Goal: Task Accomplishment & Management: Use online tool/utility

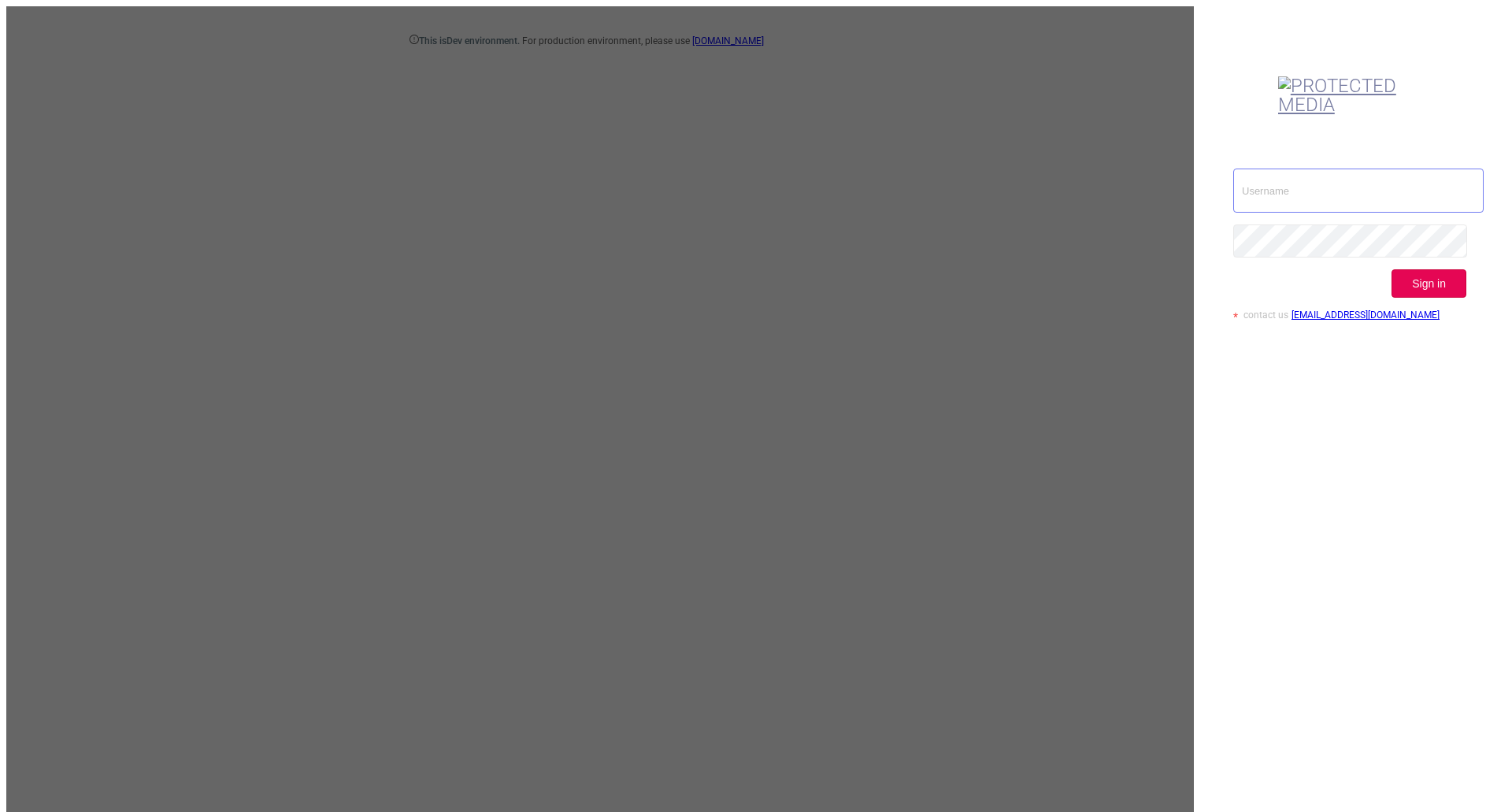
click at [1285, 169] on input "text" at bounding box center [1359, 191] width 251 height 44
type input "[EMAIL_ADDRESS][DOMAIN_NAME]"
click at [1445, 269] on button "Sign in" at bounding box center [1430, 283] width 75 height 29
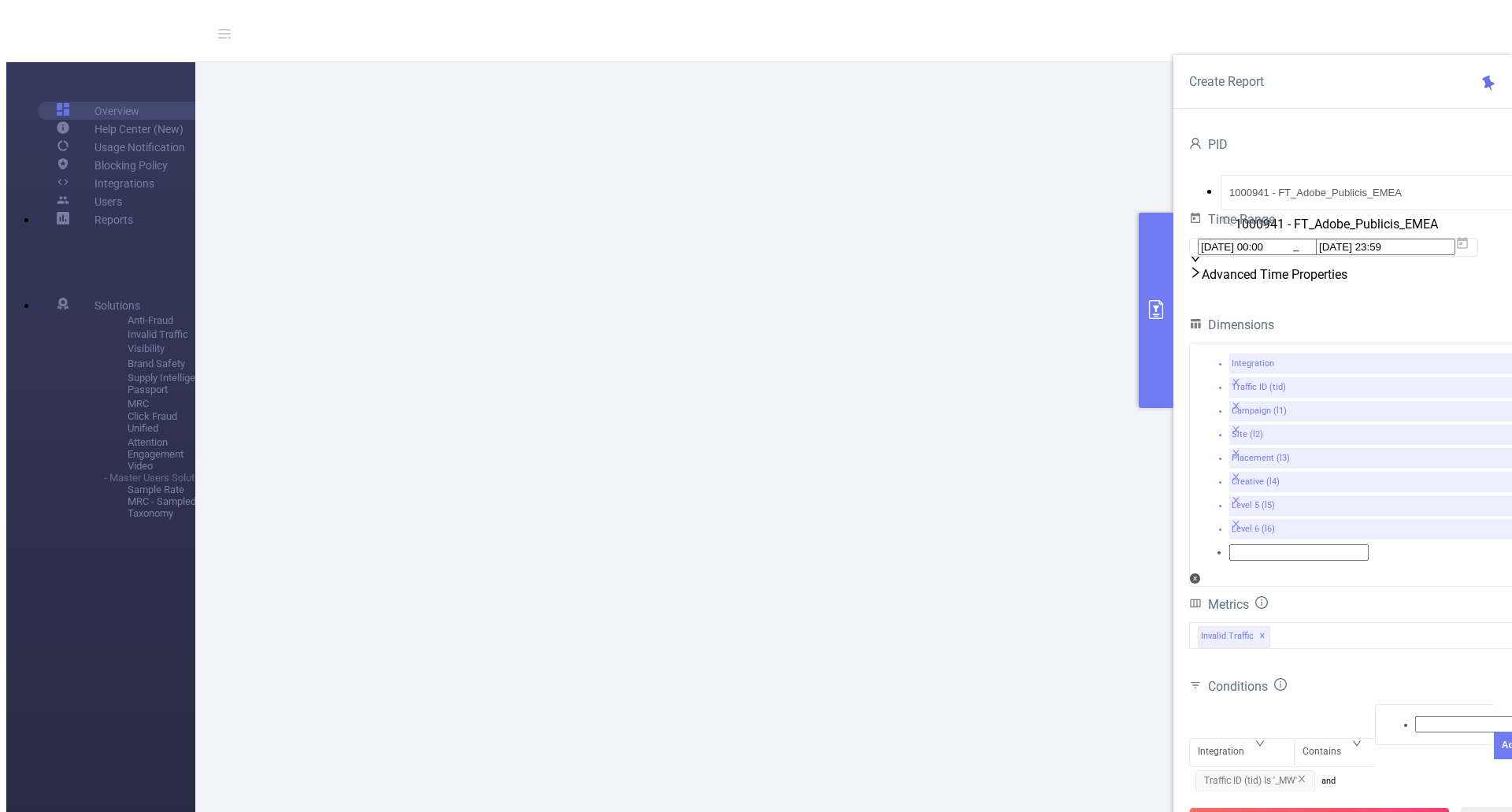
drag, startPoint x: 790, startPoint y: 236, endPoint x: 891, endPoint y: 591, distance: 369.1
click at [1317, 807] on button "Run Report" at bounding box center [1320, 821] width 261 height 29
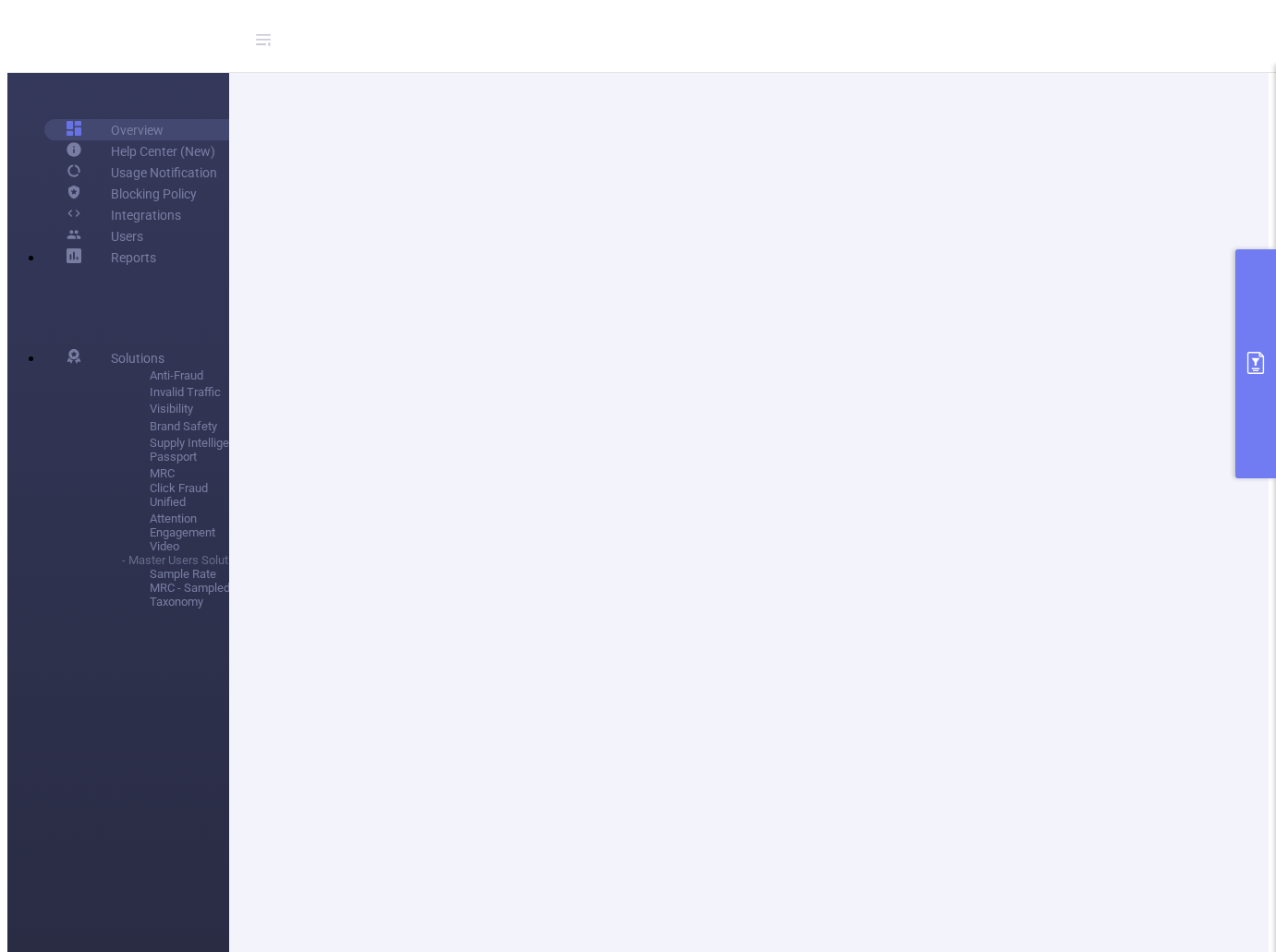
click at [1250, 344] on button "primary" at bounding box center [1256, 364] width 40 height 229
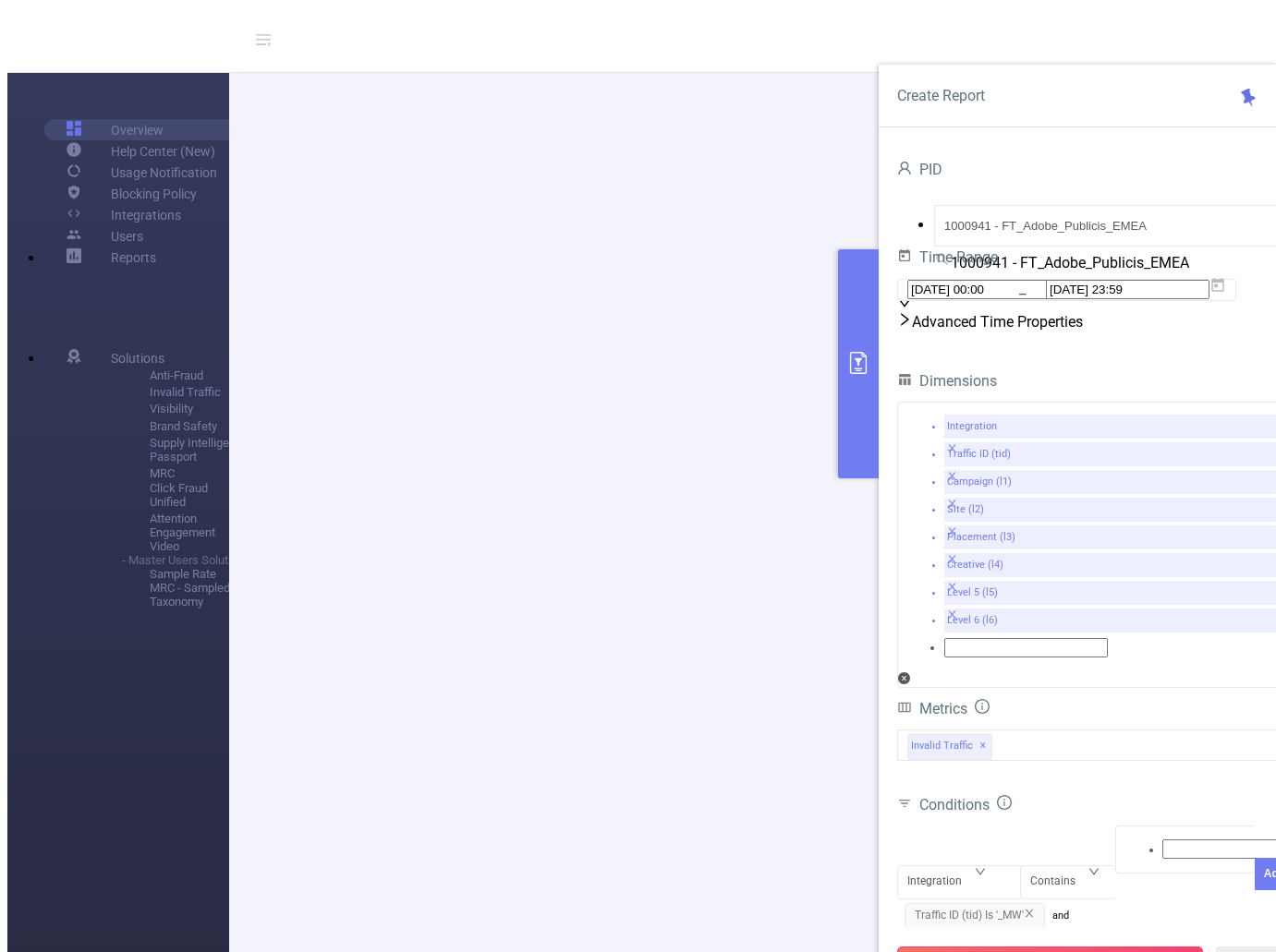
click at [1104, 946] on button "Run Report" at bounding box center [1050, 963] width 306 height 33
click at [1063, 946] on button "Run Report" at bounding box center [1050, 963] width 306 height 33
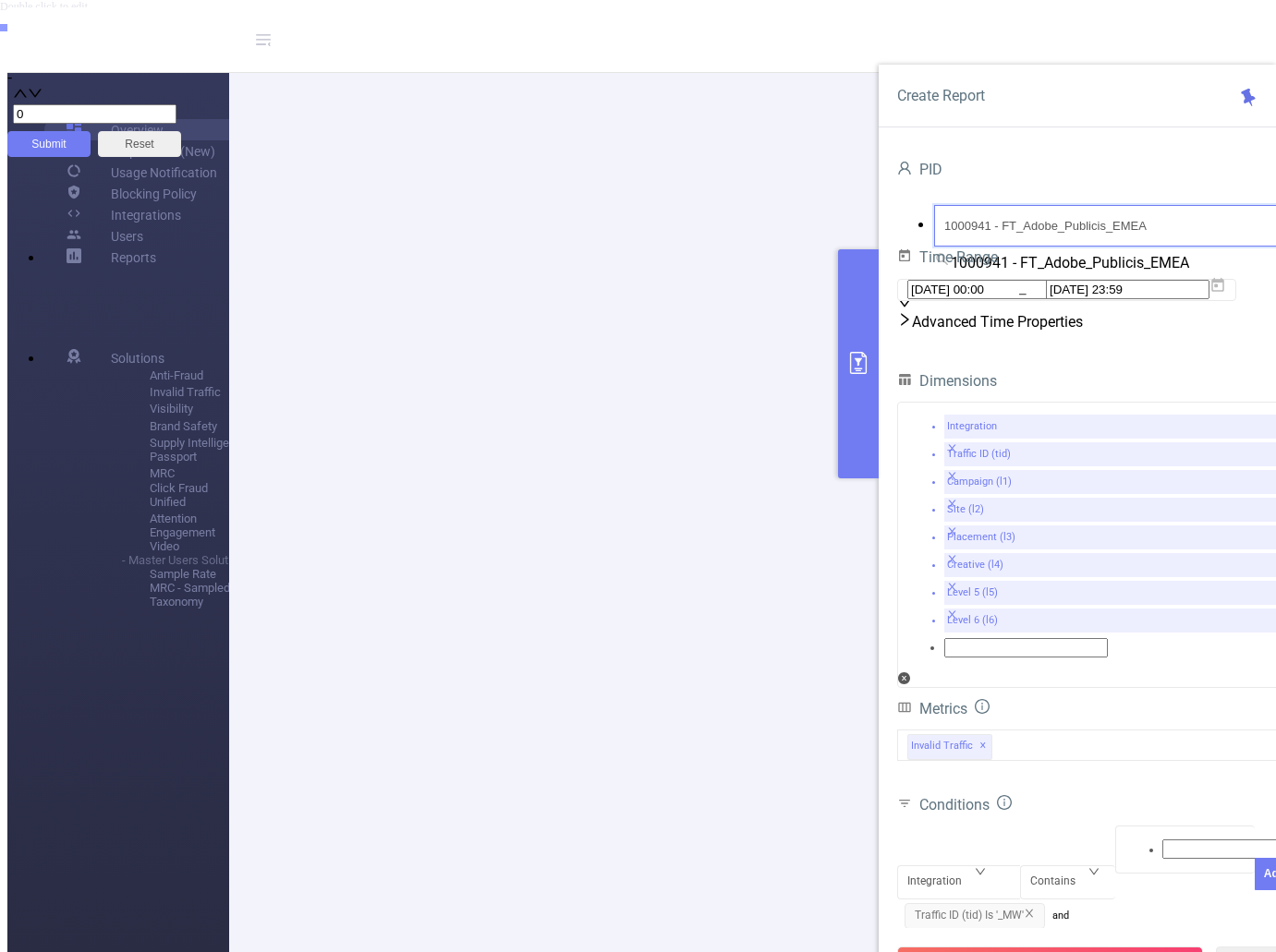
drag, startPoint x: 1146, startPoint y: 209, endPoint x: 858, endPoint y: 216, distance: 288.1
type input "tabo"
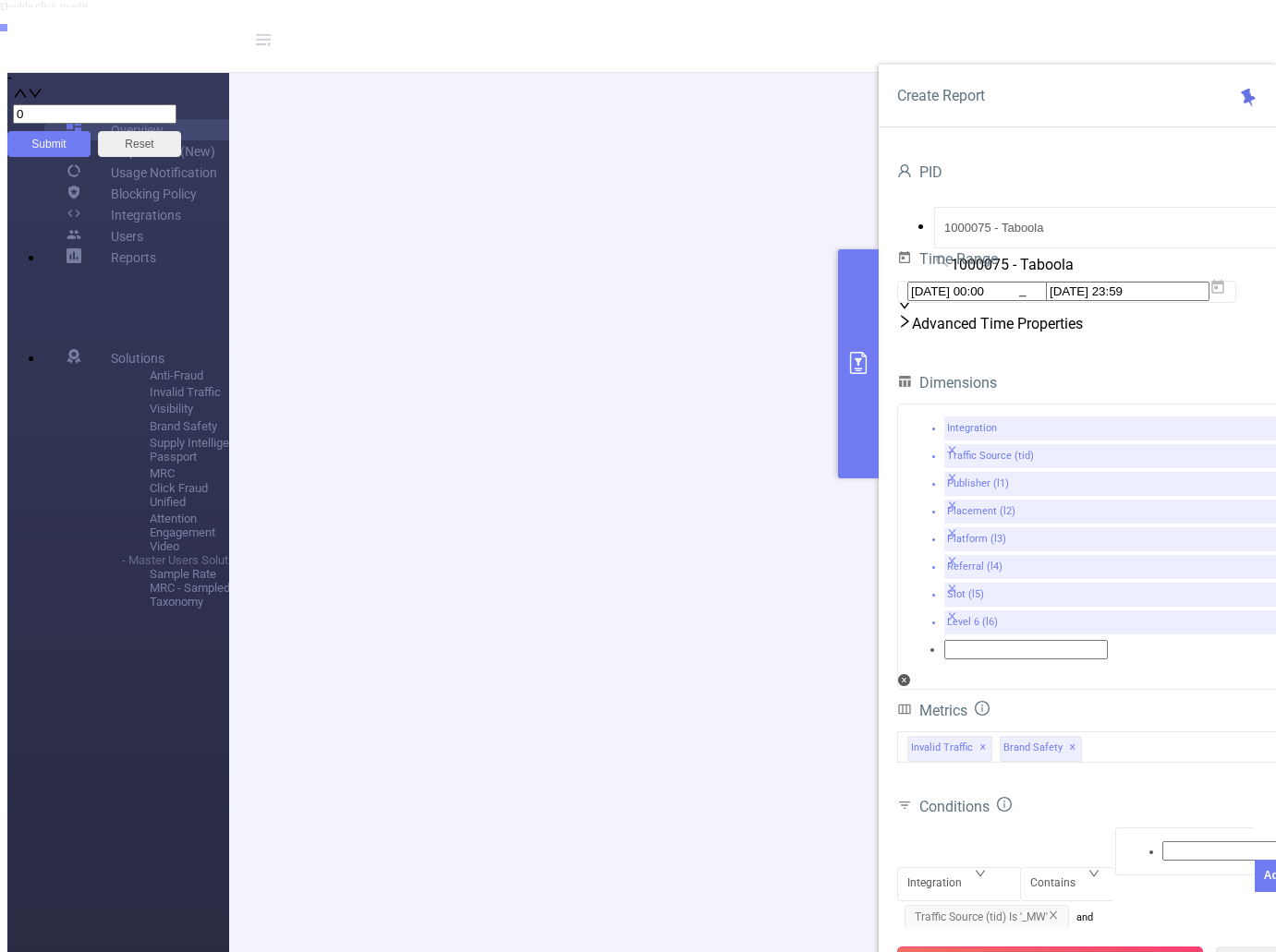
click at [1062, 946] on button "Run Report" at bounding box center [1050, 963] width 306 height 33
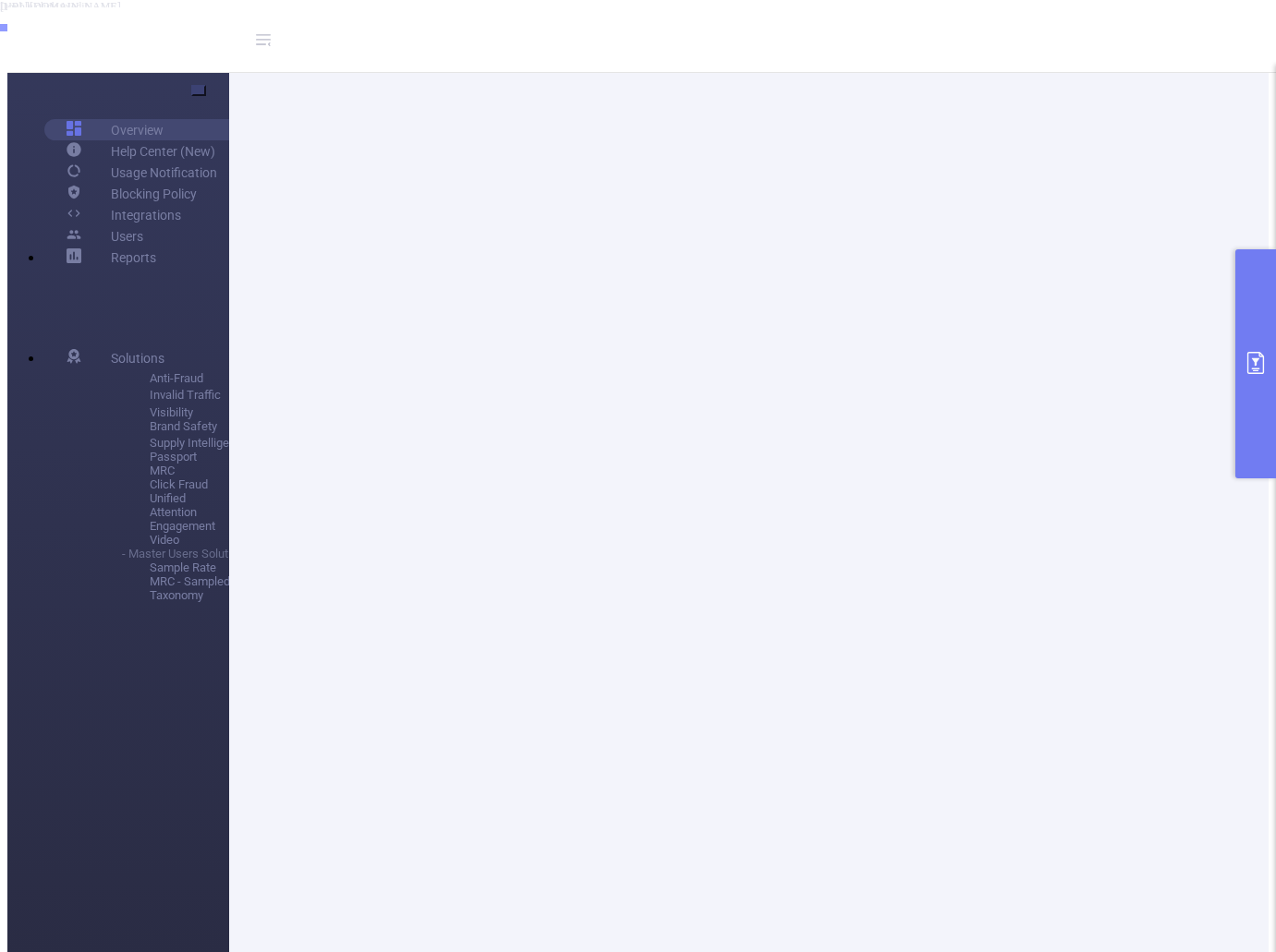
click at [1257, 406] on button "primary" at bounding box center [1256, 364] width 40 height 229
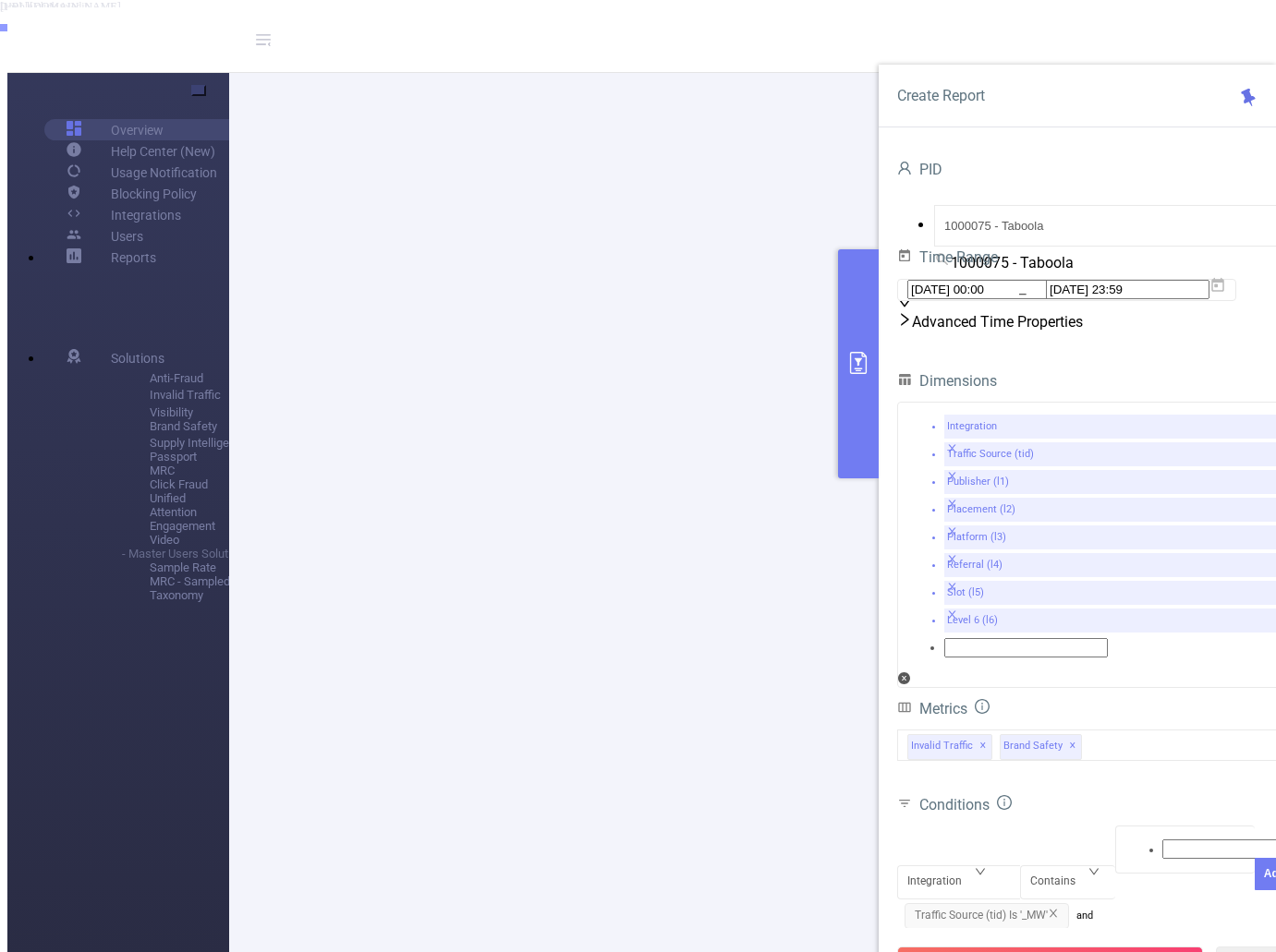
click at [1143, 937] on span "Publisher (l1) Is 'weblogmedia-tipsandtrickst'" at bounding box center [1031, 949] width 254 height 26
drag, startPoint x: 1146, startPoint y: 818, endPoint x: 1131, endPoint y: 819, distance: 15.0
click at [1145, 941] on icon "icon: close" at bounding box center [1143, 947] width 11 height 11
click at [1058, 909] on icon "icon: close" at bounding box center [1054, 915] width 11 height 11
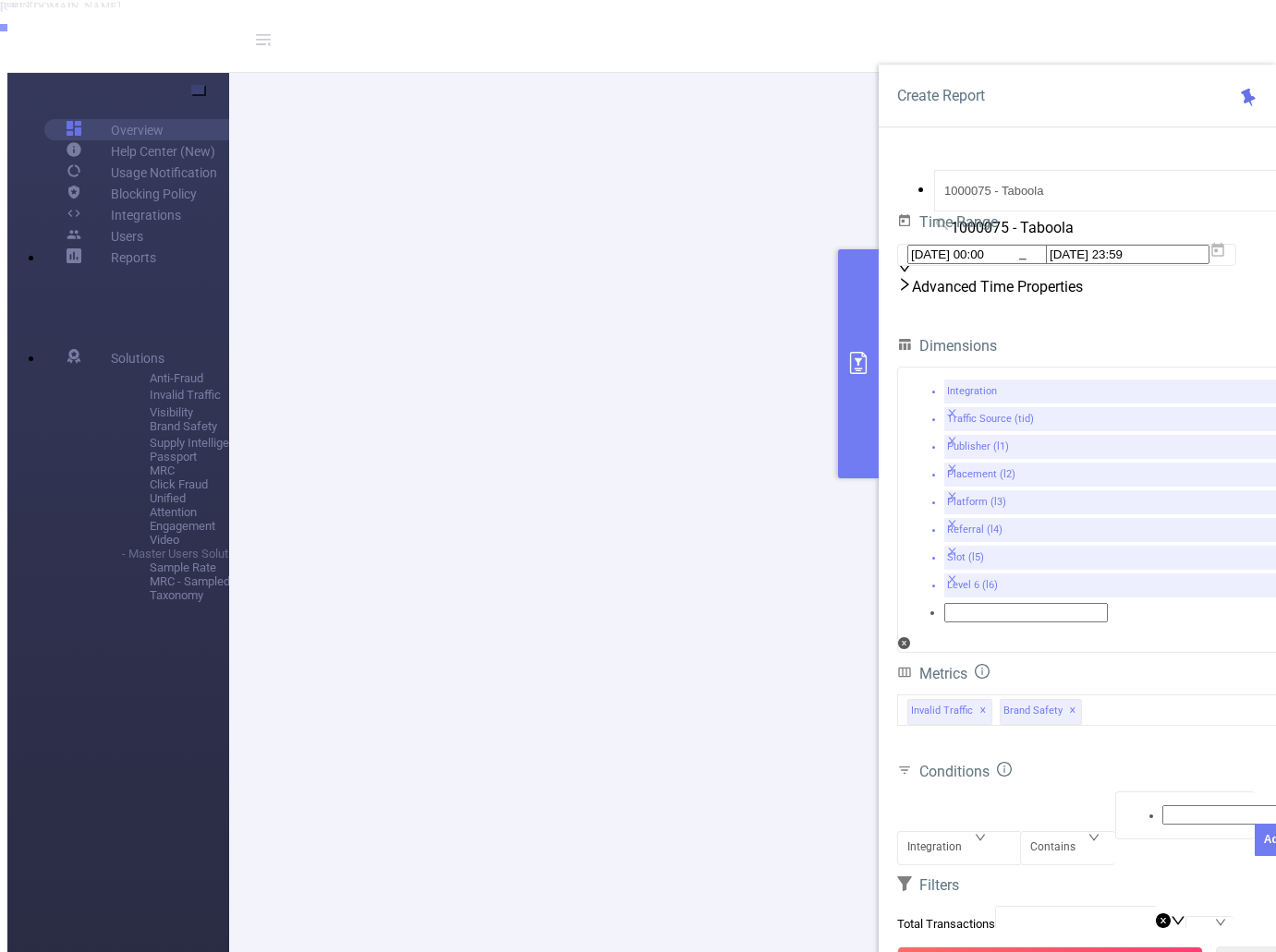
drag, startPoint x: 1048, startPoint y: 913, endPoint x: 1021, endPoint y: 892, distance: 34.2
click at [1048, 946] on button "Run Report" at bounding box center [1050, 963] width 306 height 33
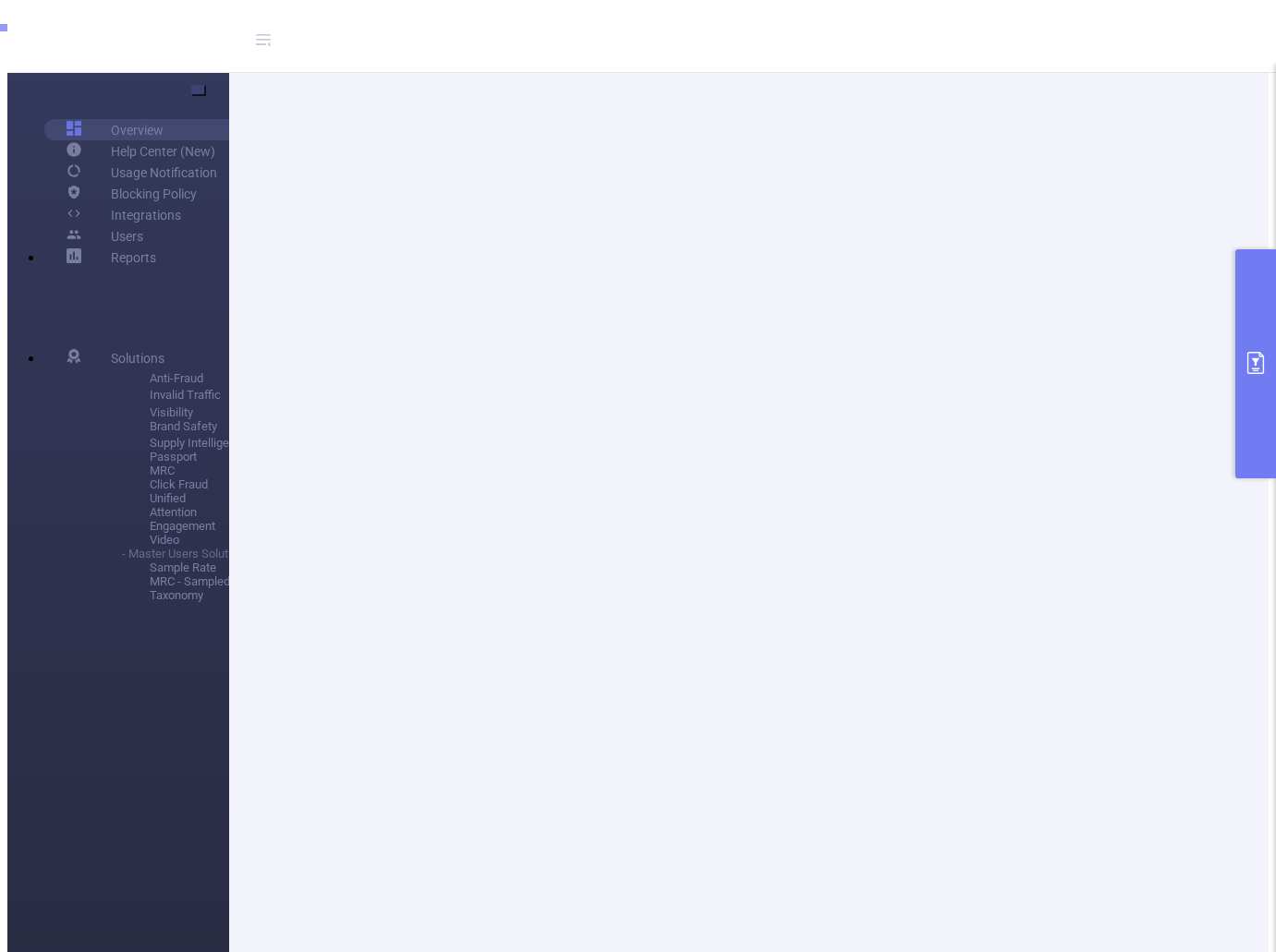
scroll to position [185, 0]
click at [269, 66] on b "botasot300x250gr-r26480752" at bounding box center [178, 57] width 182 height 15
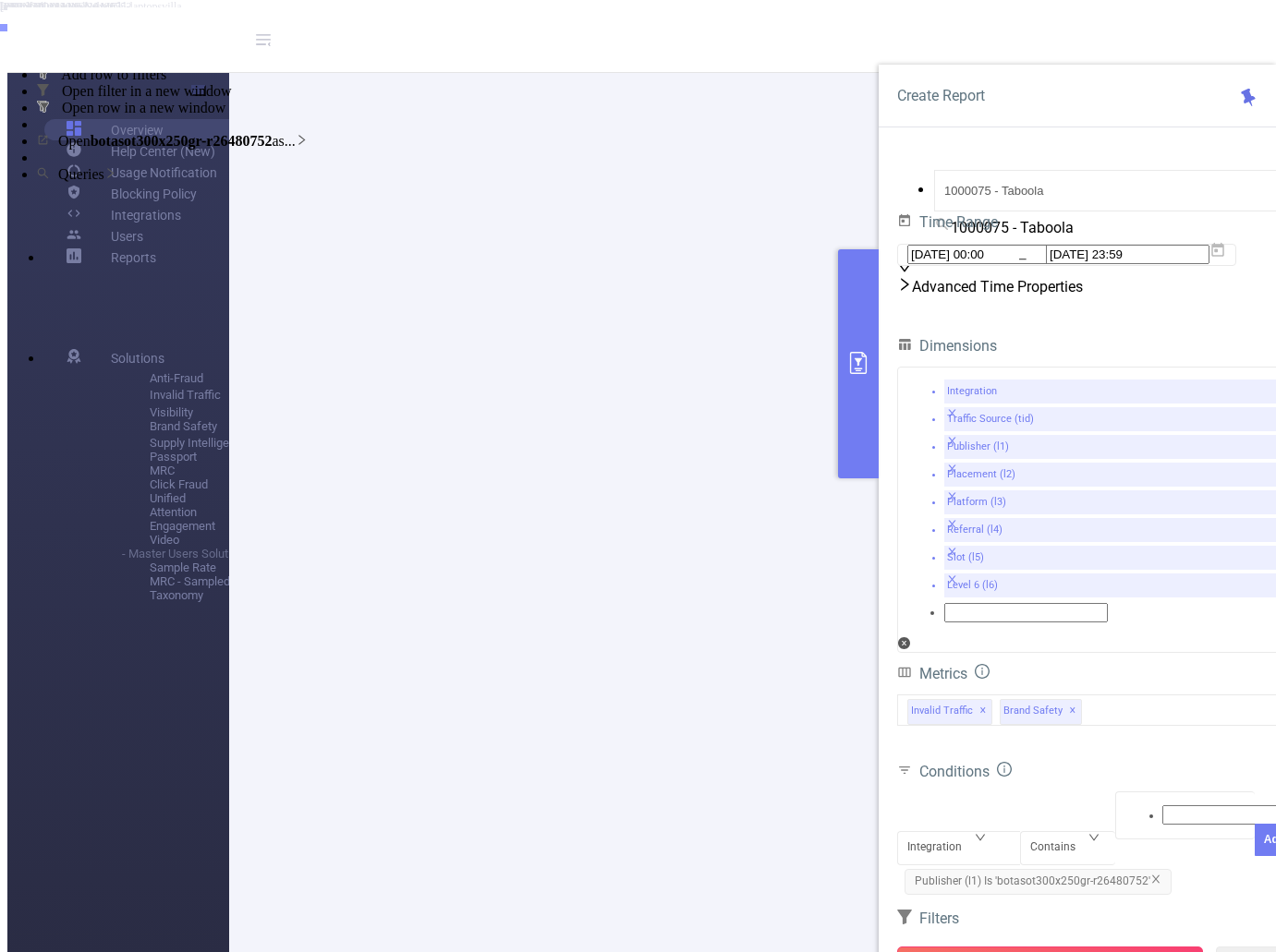
click at [1059, 946] on button "Run Report" at bounding box center [1050, 963] width 306 height 33
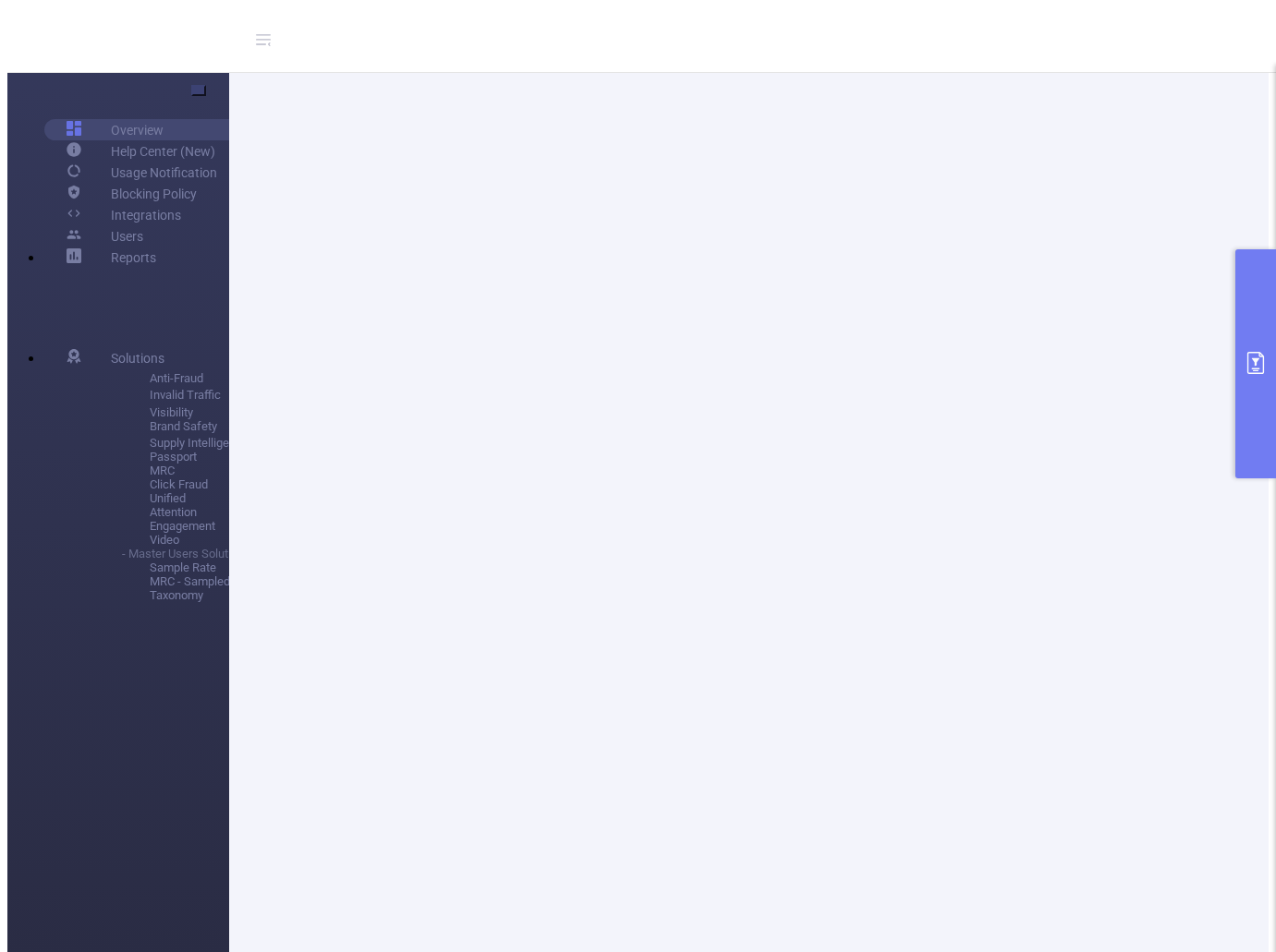
scroll to position [0, 0]
drag, startPoint x: 1250, startPoint y: 425, endPoint x: 1223, endPoint y: 459, distance: 43.4
click at [1250, 424] on button "primary" at bounding box center [1256, 364] width 40 height 229
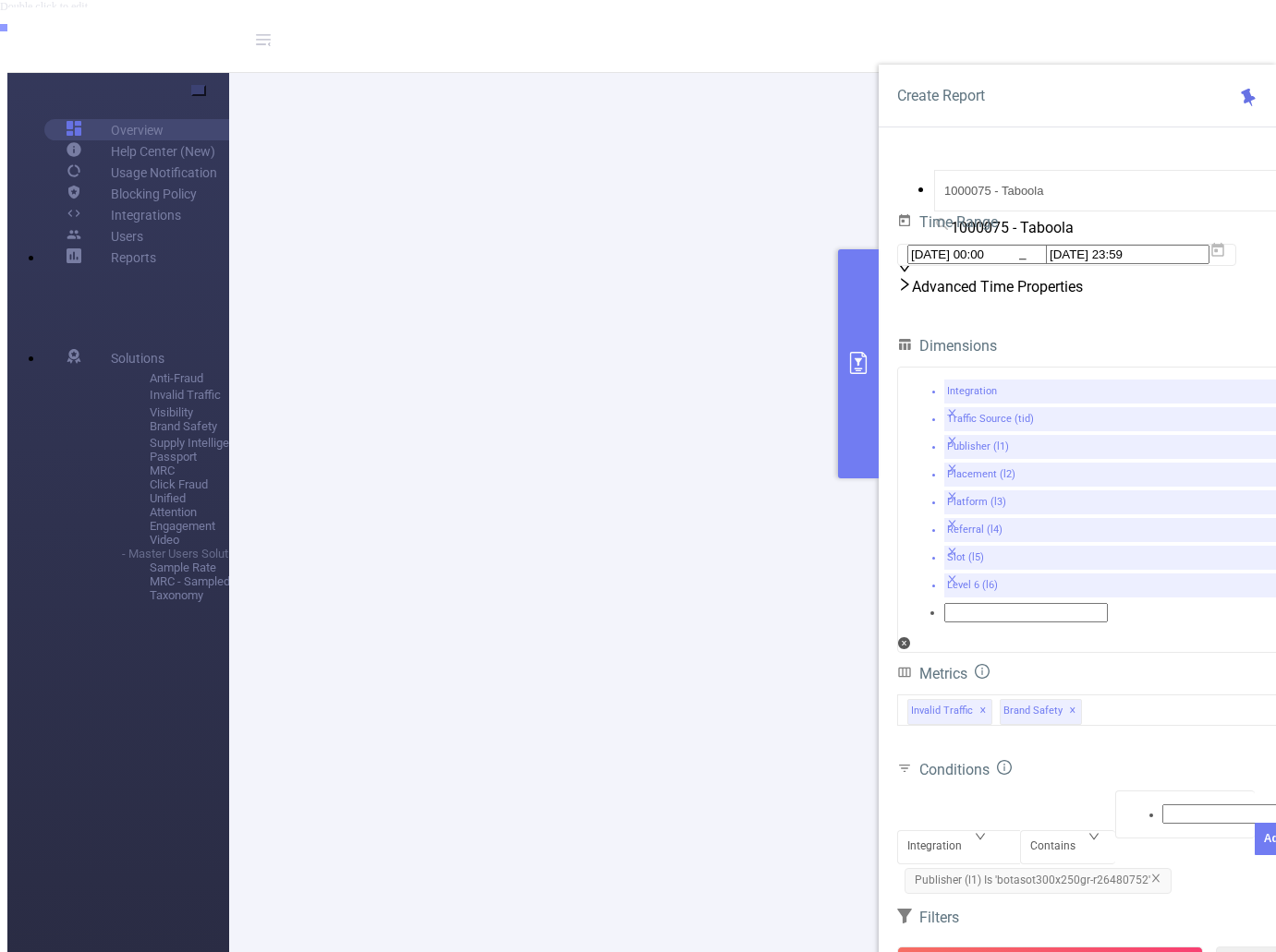
scroll to position [185, 0]
click at [1158, 868] on span "Publisher (l1) Is 'botasot300x250gr-r26480752'" at bounding box center [1038, 880] width 267 height 26
click at [1153, 873] on icon "icon: close" at bounding box center [1156, 878] width 11 height 11
click at [955, 832] on div "Integration" at bounding box center [941, 848] width 67 height 31
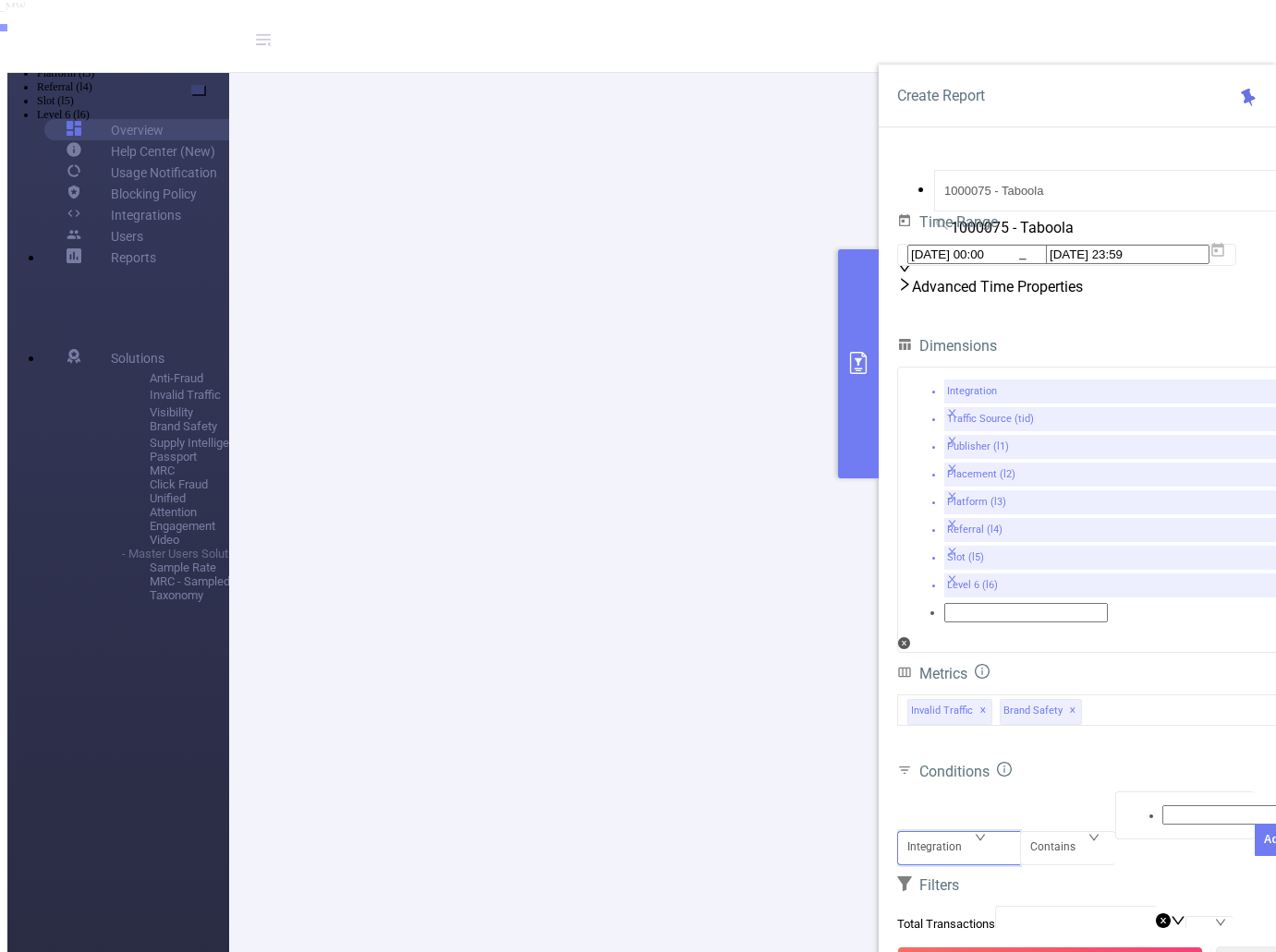
click at [968, 39] on li "Traffic Source (tid)" at bounding box center [657, 32] width 1239 height 13
click at [1059, 853] on div "Contains" at bounding box center [1059, 869] width 58 height 31
click at [1057, 25] on li "Contains" at bounding box center [657, 18] width 1239 height 13
click at [1068, 853] on div "Contains" at bounding box center [1059, 869] width 58 height 31
click at [1057, 39] on li "Is" at bounding box center [657, 32] width 1239 height 13
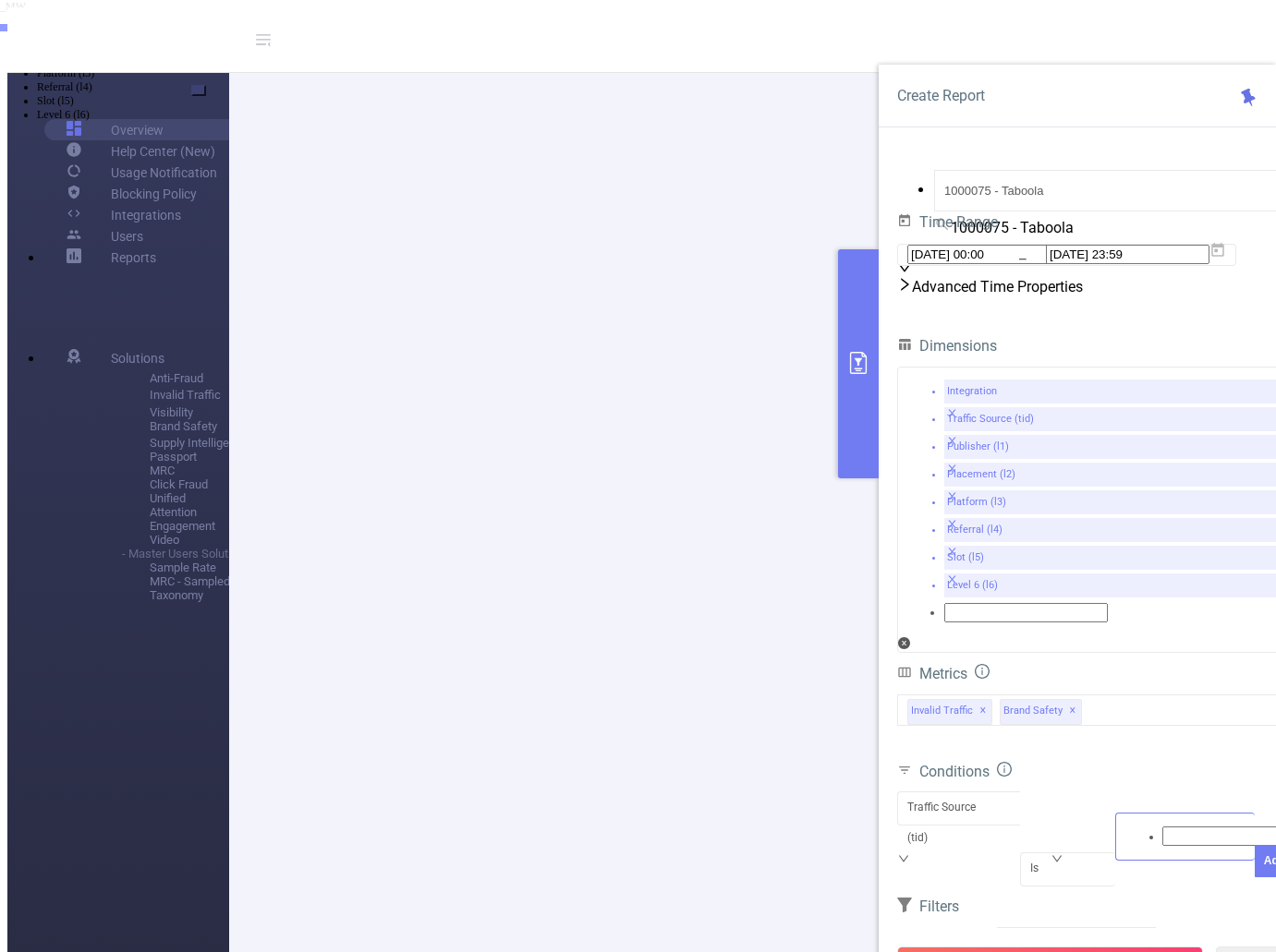
click at [1149, 825] on div at bounding box center [1185, 836] width 120 height 24
type input "_MW"
click at [1141, 26] on li "_MW" at bounding box center [657, 18] width 1239 height 14
click at [1255, 858] on button "Add" at bounding box center [1275, 875] width 40 height 33
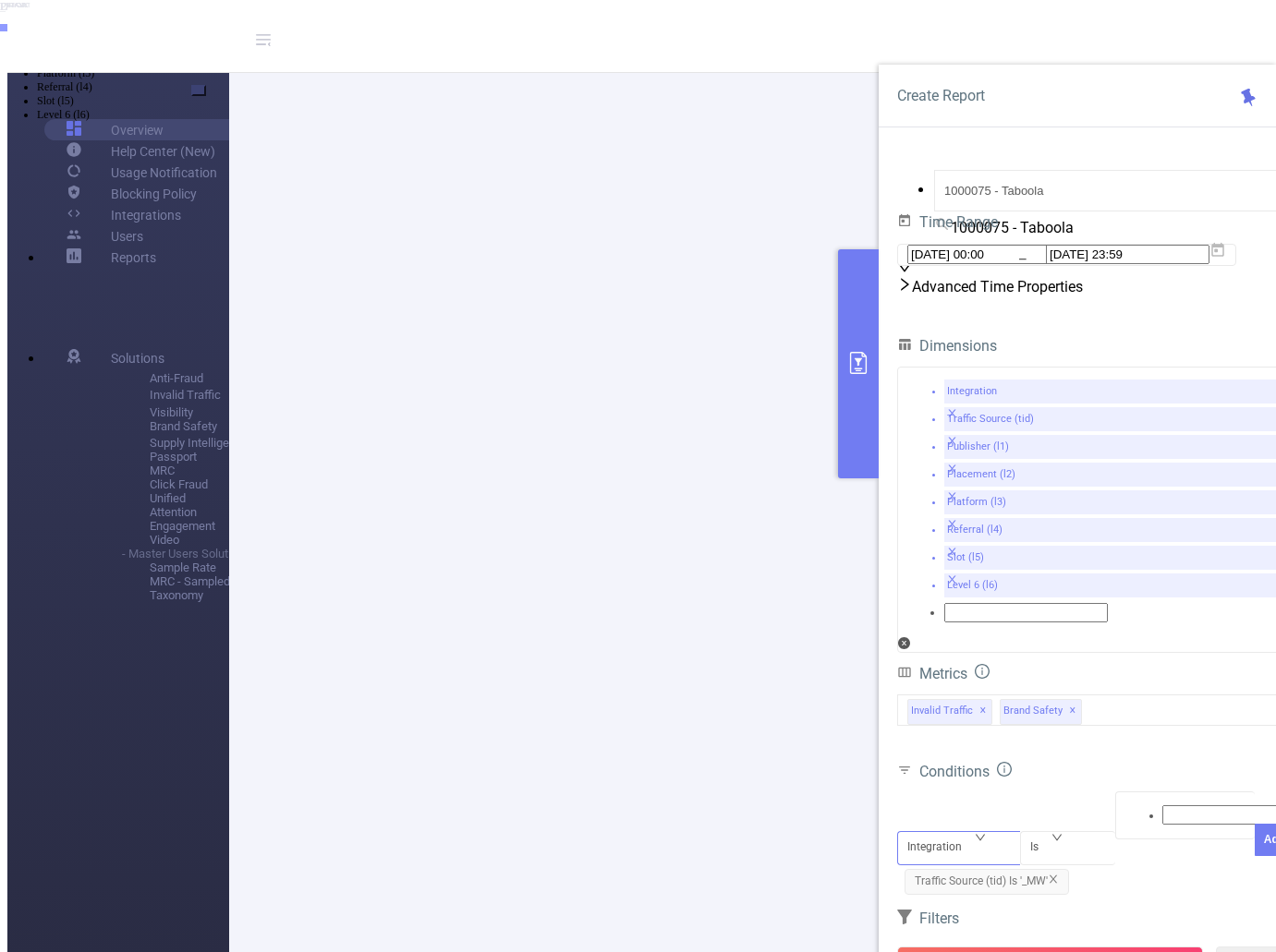
click at [983, 832] on div "Integration" at bounding box center [959, 832] width 103 height 0
click at [974, 80] on li "Platform (l3)" at bounding box center [657, 74] width 1239 height 13
click at [1063, 832] on div "Is" at bounding box center [1067, 832] width 76 height 0
click at [1068, 25] on li "Contains" at bounding box center [657, 18] width 1239 height 13
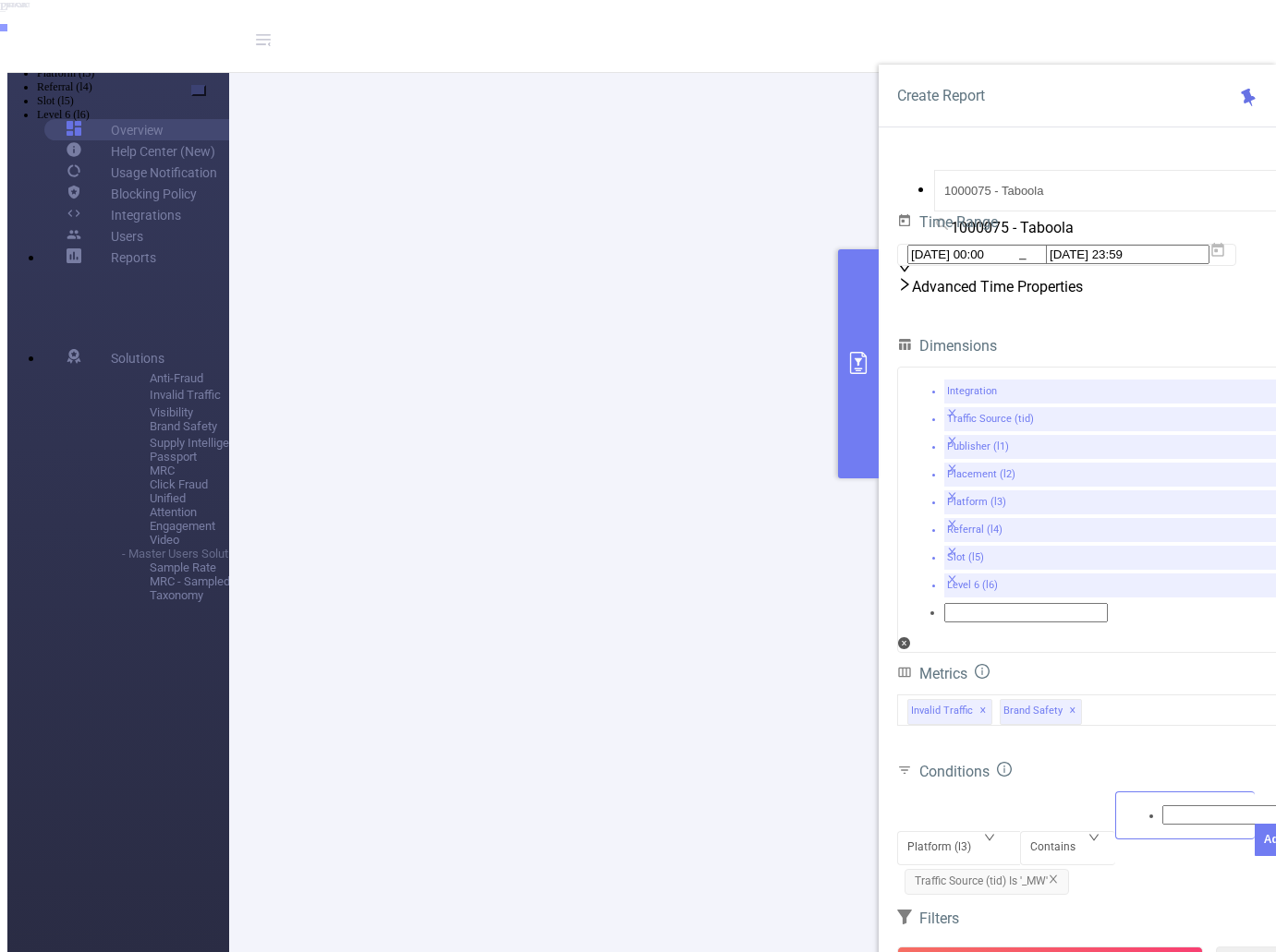
click at [1151, 804] on div at bounding box center [1185, 815] width 120 height 24
type input "PH"
click at [1148, 26] on li "PH" at bounding box center [657, 18] width 1239 height 14
click at [1255, 858] on button "Add" at bounding box center [1275, 875] width 40 height 33
click at [1051, 946] on button "Run Report" at bounding box center [1050, 963] width 306 height 33
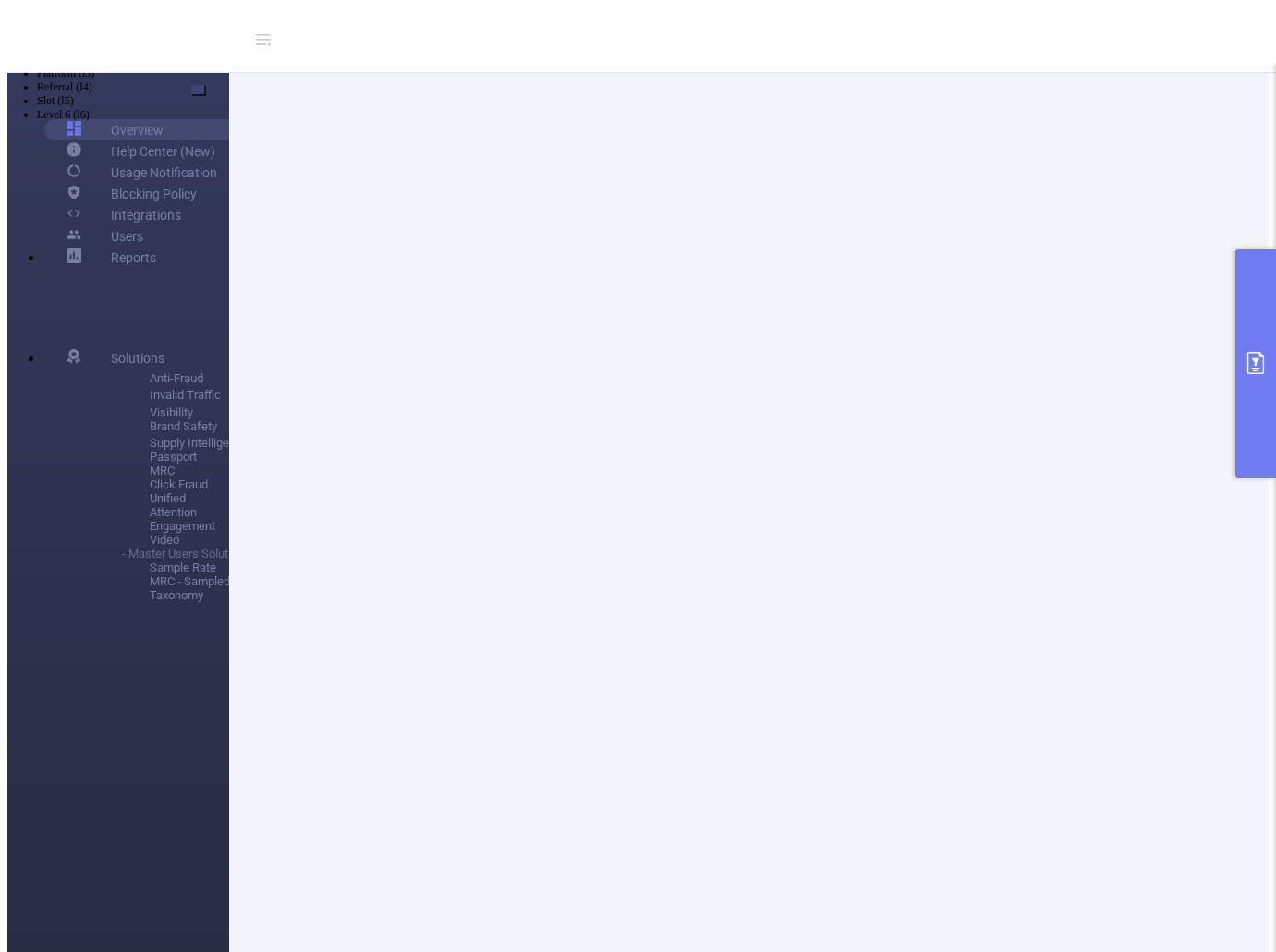
scroll to position [0, 0]
click at [1259, 415] on button "primary" at bounding box center [1256, 364] width 40 height 229
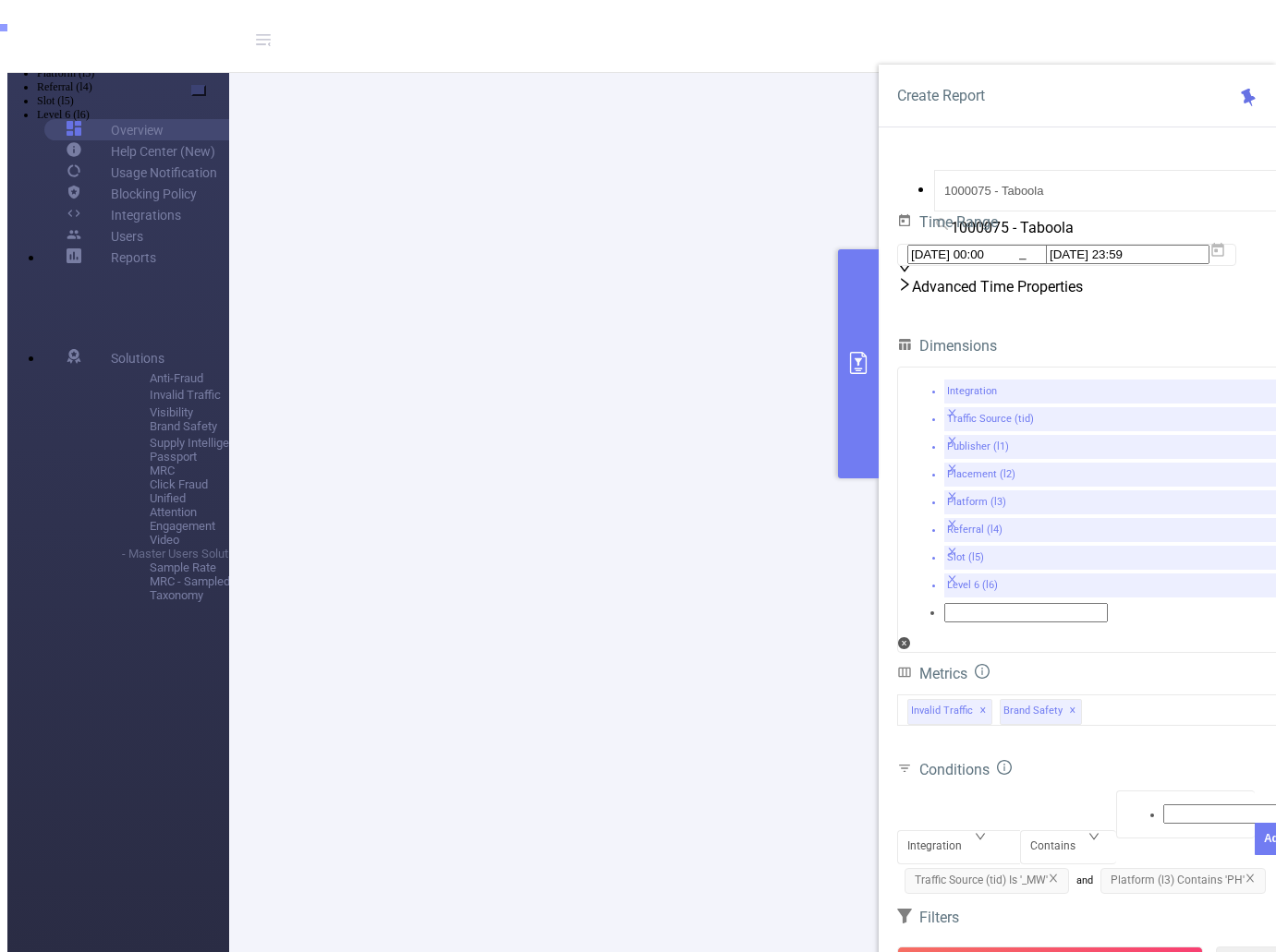
click at [862, 371] on icon "primary" at bounding box center [858, 363] width 22 height 22
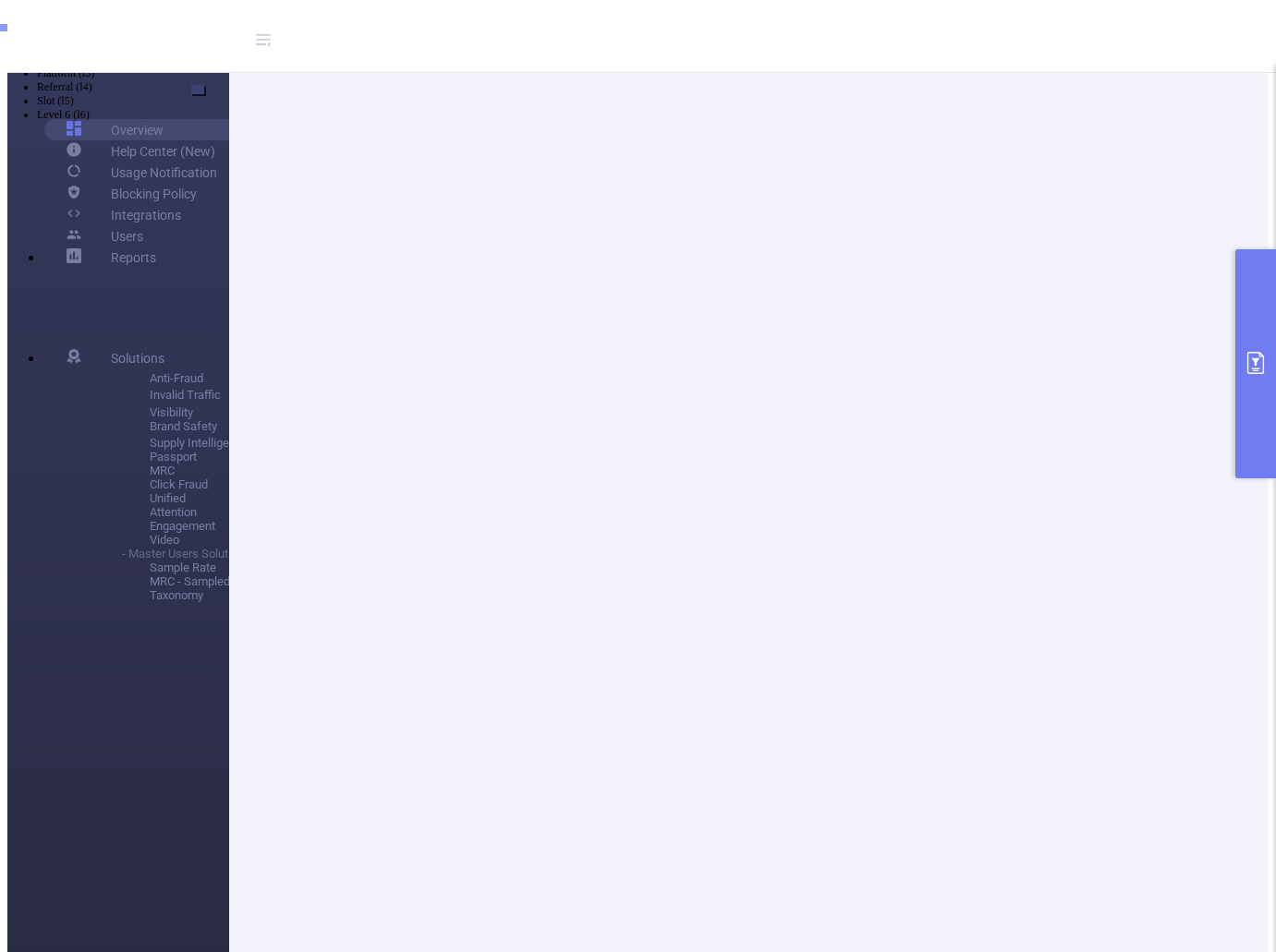
click at [1254, 409] on button "primary" at bounding box center [1256, 364] width 40 height 229
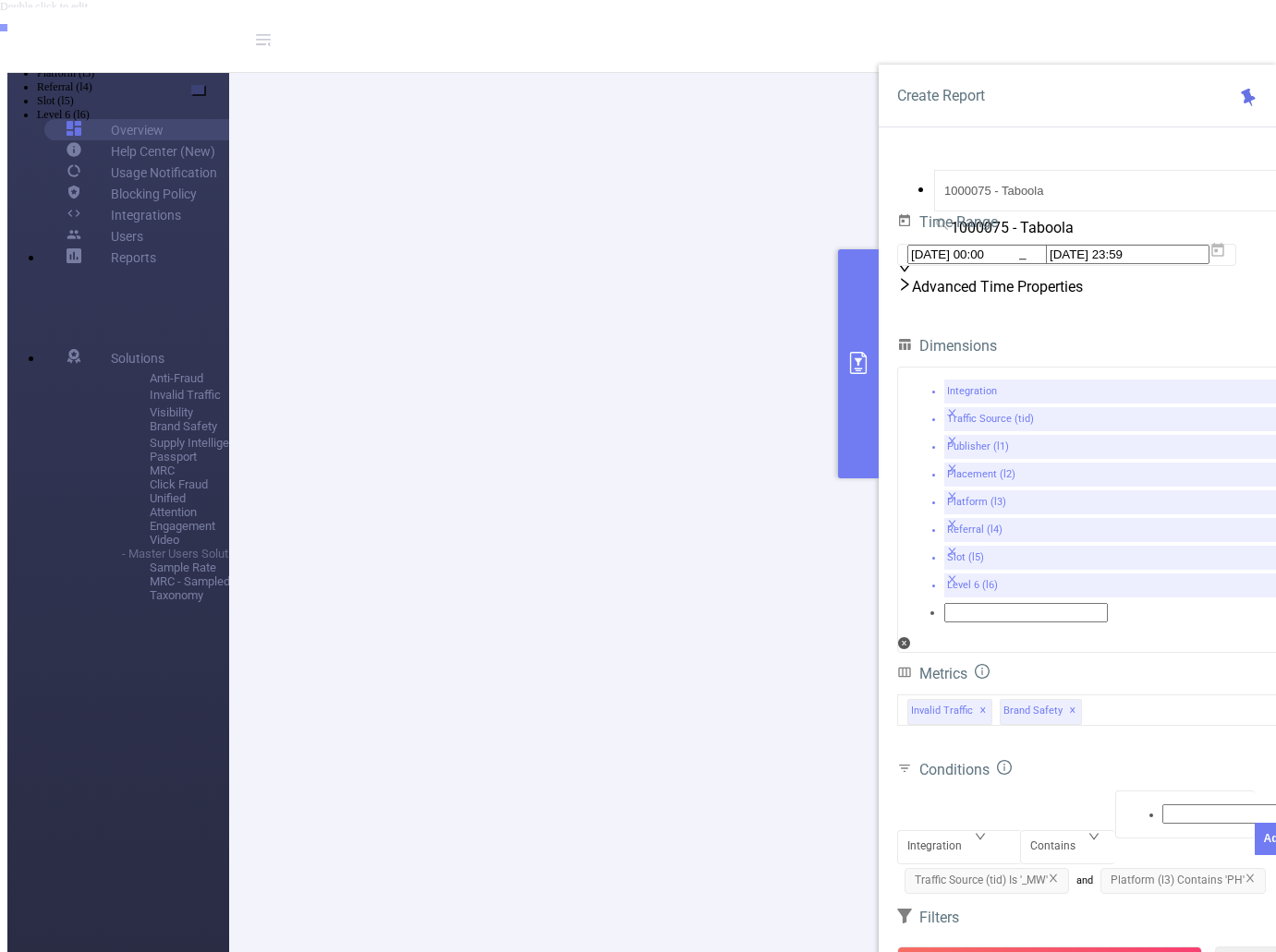
click at [1101, 868] on span "Platform (l3) Contains 'PH'" at bounding box center [1183, 880] width 166 height 26
click at [1056, 873] on icon "icon: close" at bounding box center [1054, 878] width 11 height 11
click at [1090, 946] on button "Run Report" at bounding box center [1050, 963] width 306 height 33
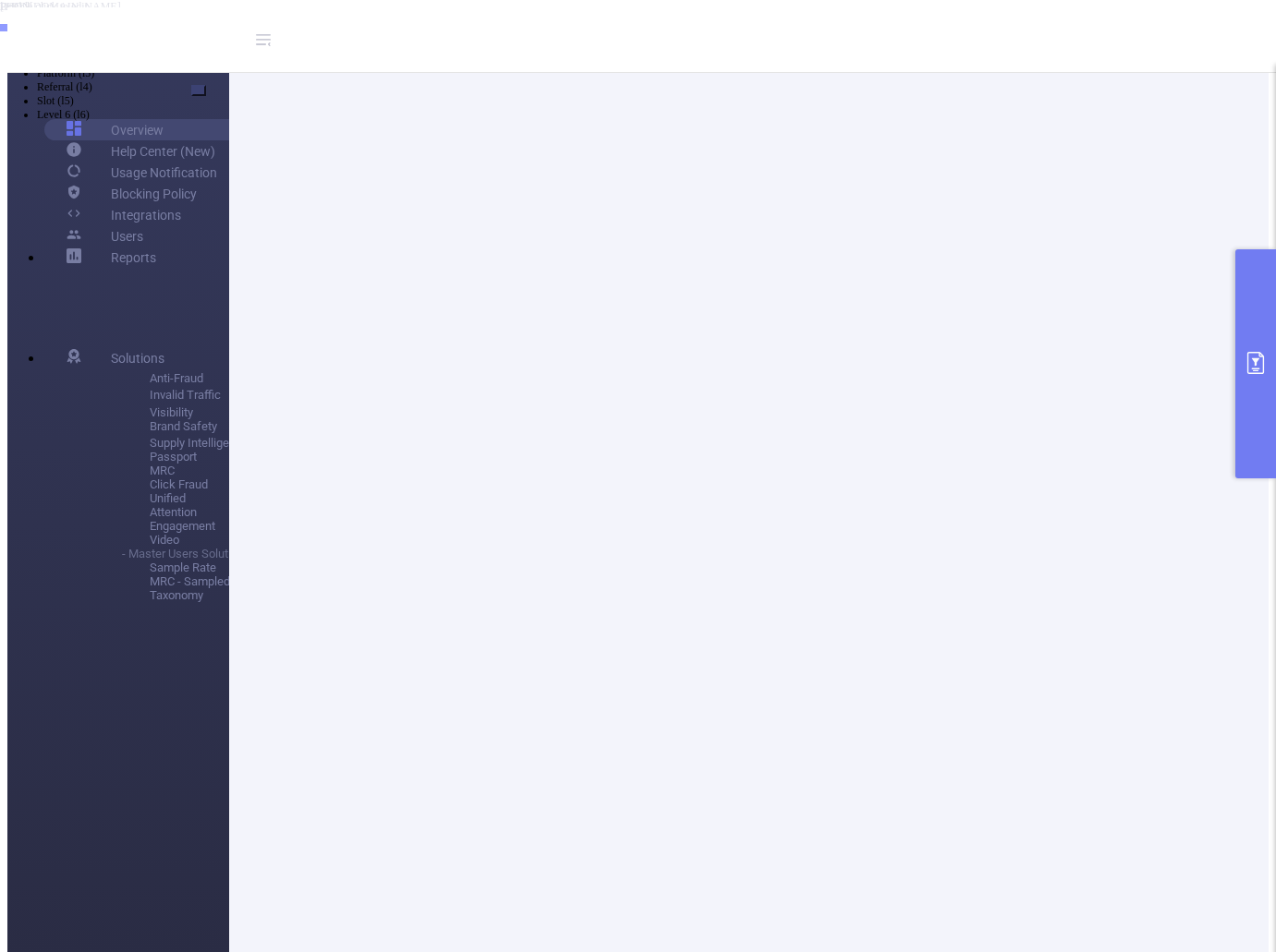
click at [1244, 381] on button "primary" at bounding box center [1256, 364] width 40 height 229
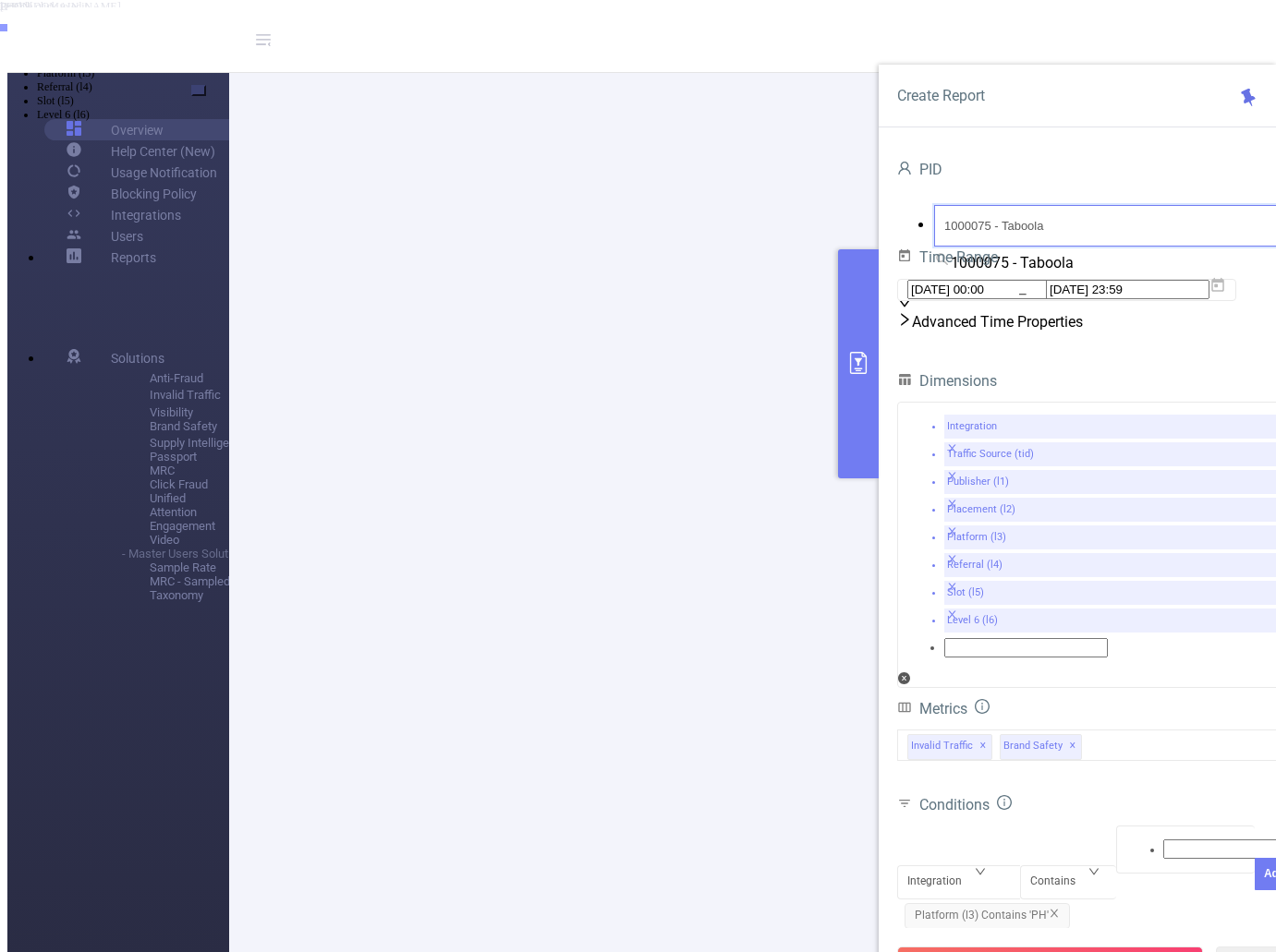
drag, startPoint x: 1006, startPoint y: 209, endPoint x: 876, endPoint y: 198, distance: 130.5
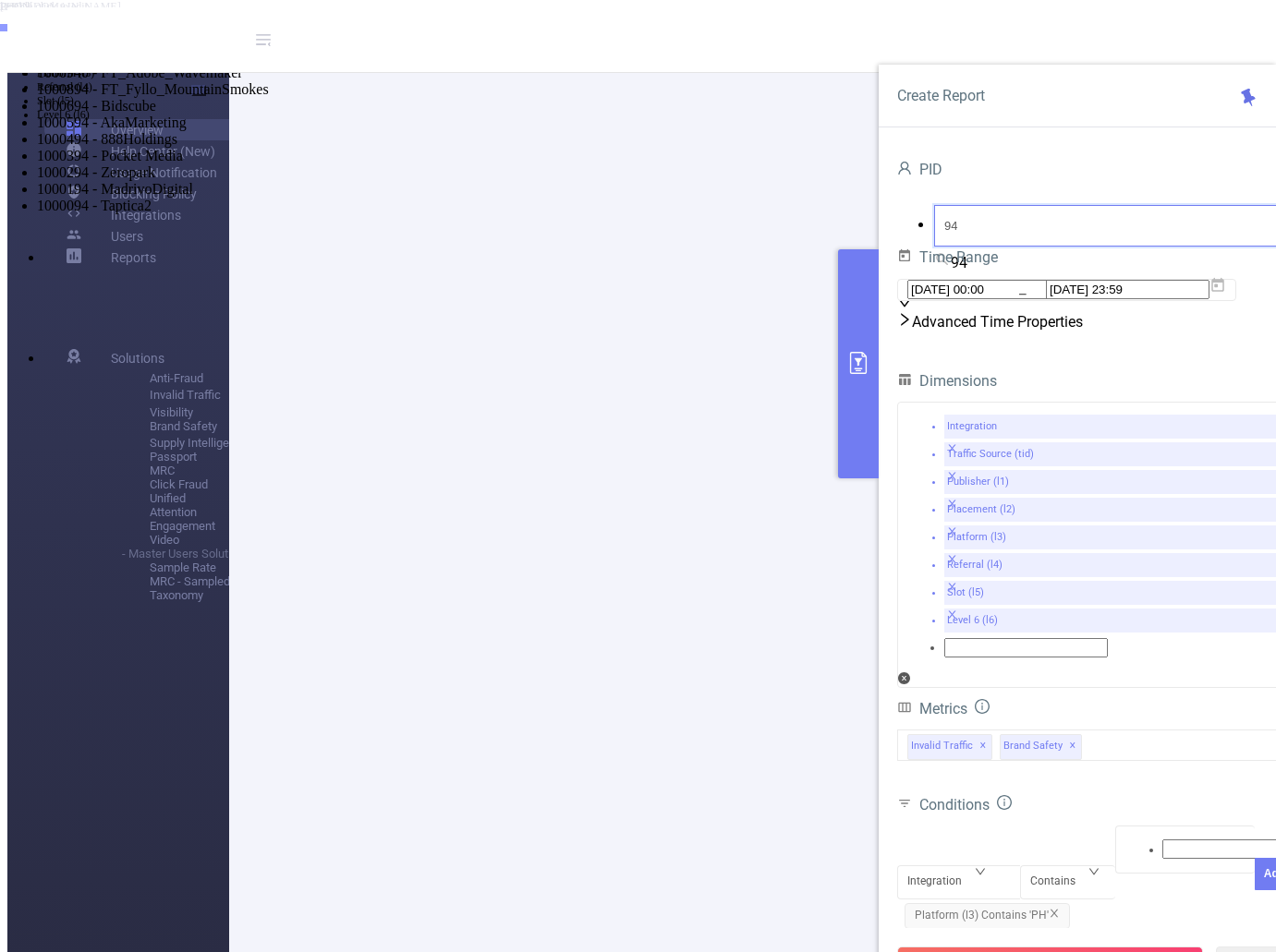
type input "941"
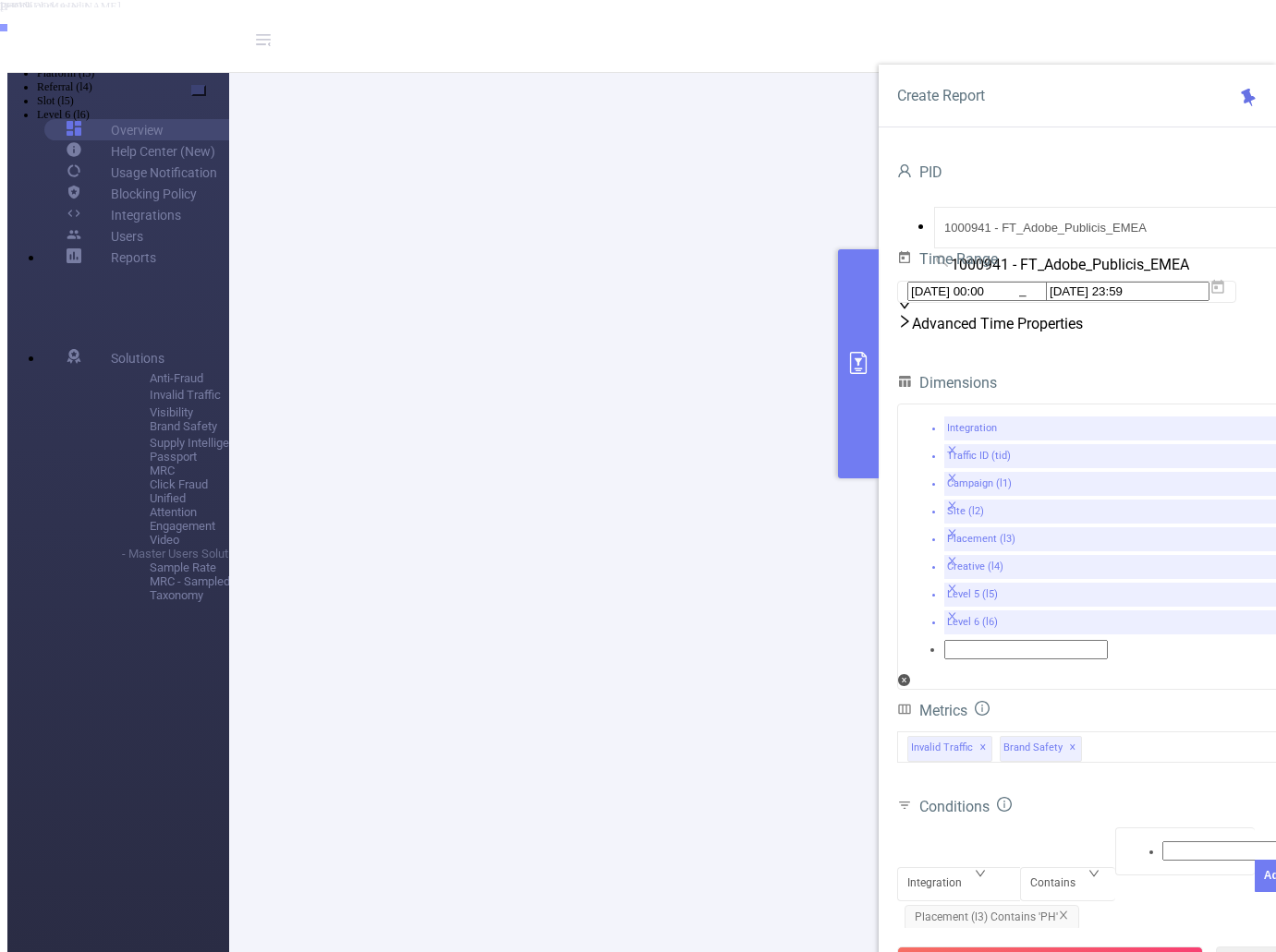
click at [1062, 905] on span "Placement (l3) Contains 'PH'" at bounding box center [992, 918] width 174 height 26
click at [1062, 910] on icon "icon: close" at bounding box center [1063, 916] width 11 height 11
click at [972, 870] on div "Integration" at bounding box center [941, 885] width 67 height 31
click at [963, 39] on li "Traffic ID (tid)" at bounding box center [657, 32] width 1239 height 13
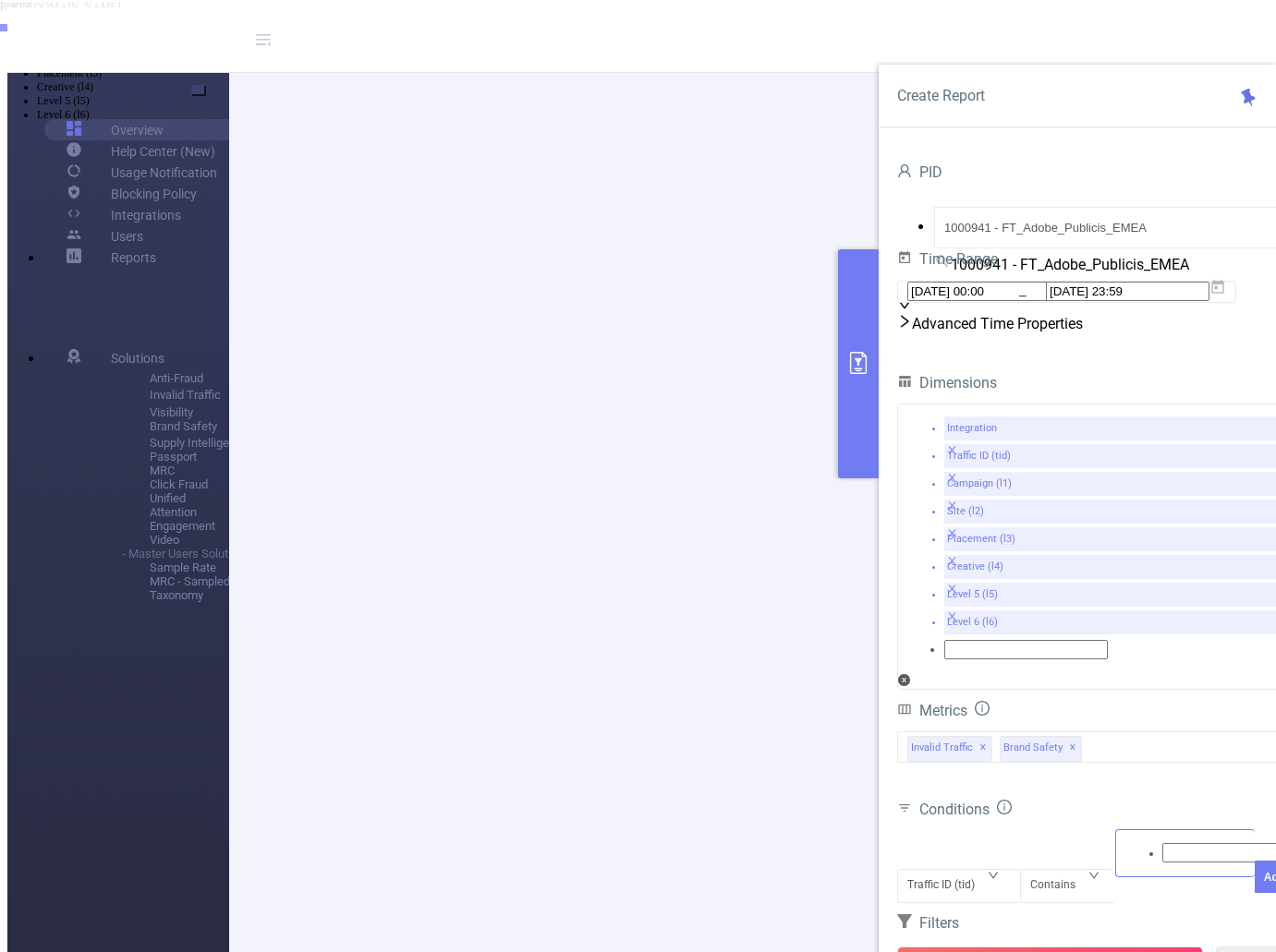
click at [1131, 841] on div at bounding box center [1185, 852] width 120 height 24
type input "Tier 3"
click at [1255, 895] on button "Add" at bounding box center [1275, 911] width 40 height 33
click at [1054, 946] on button "Run Report" at bounding box center [1050, 963] width 306 height 33
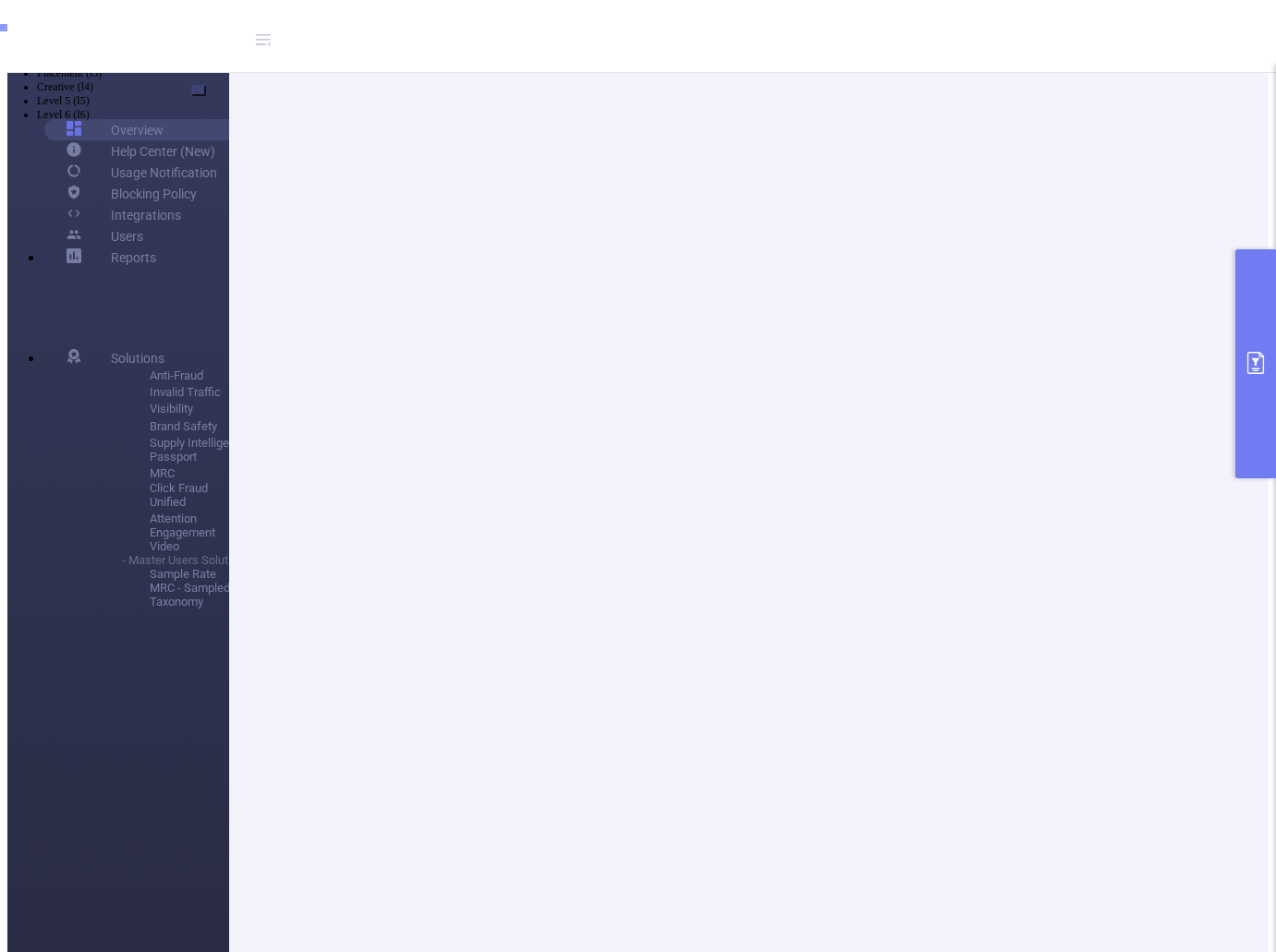
scroll to position [185, 0]
drag, startPoint x: 563, startPoint y: 477, endPoint x: 952, endPoint y: 464, distance: 389.2
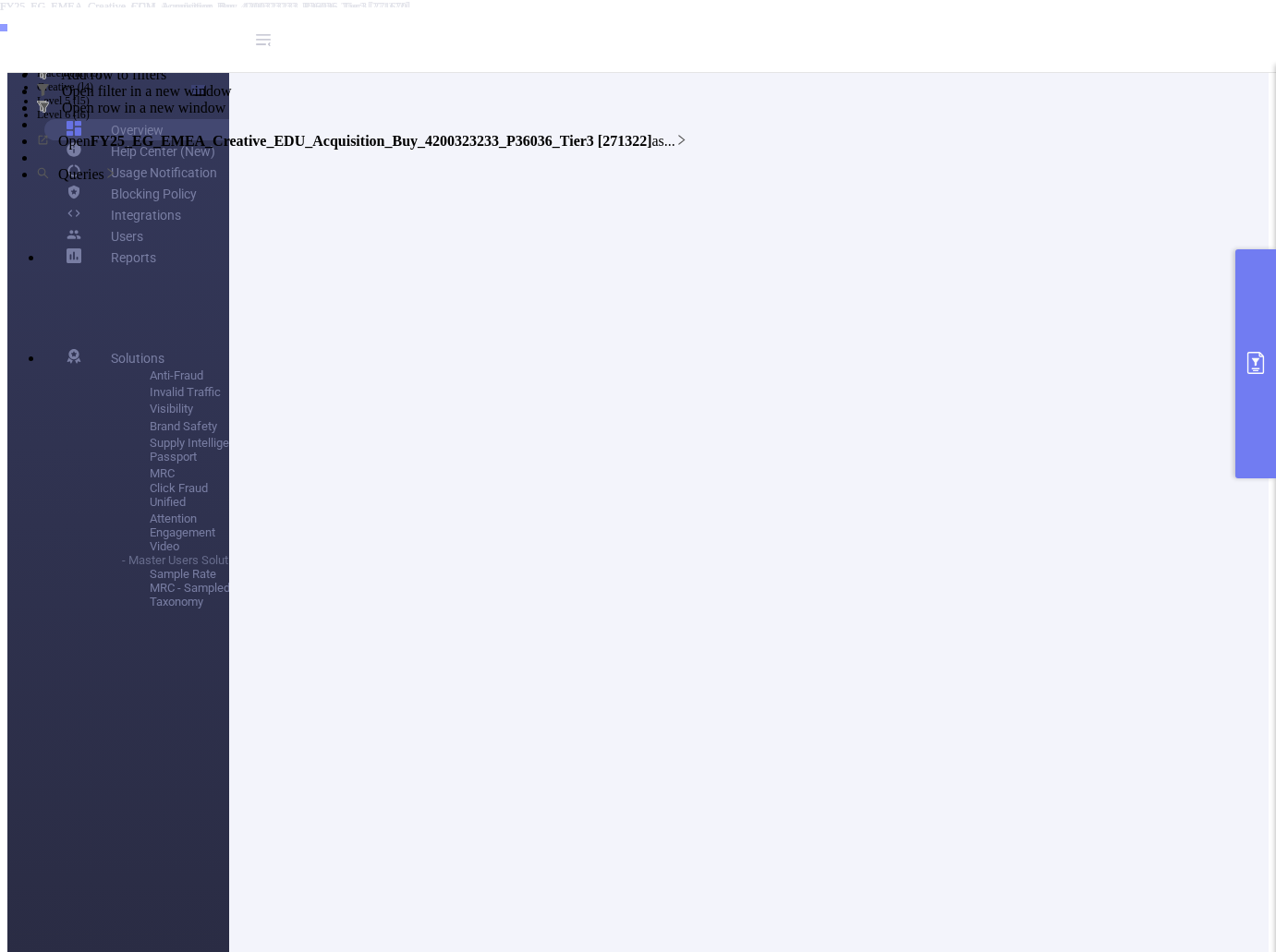
click at [505, 66] on b "FY25_EG_EMEA_Creative_EDU_Acquisition_Buy_4200323233_P36036_Tier3 [271322]" at bounding box center [368, 57] width 562 height 15
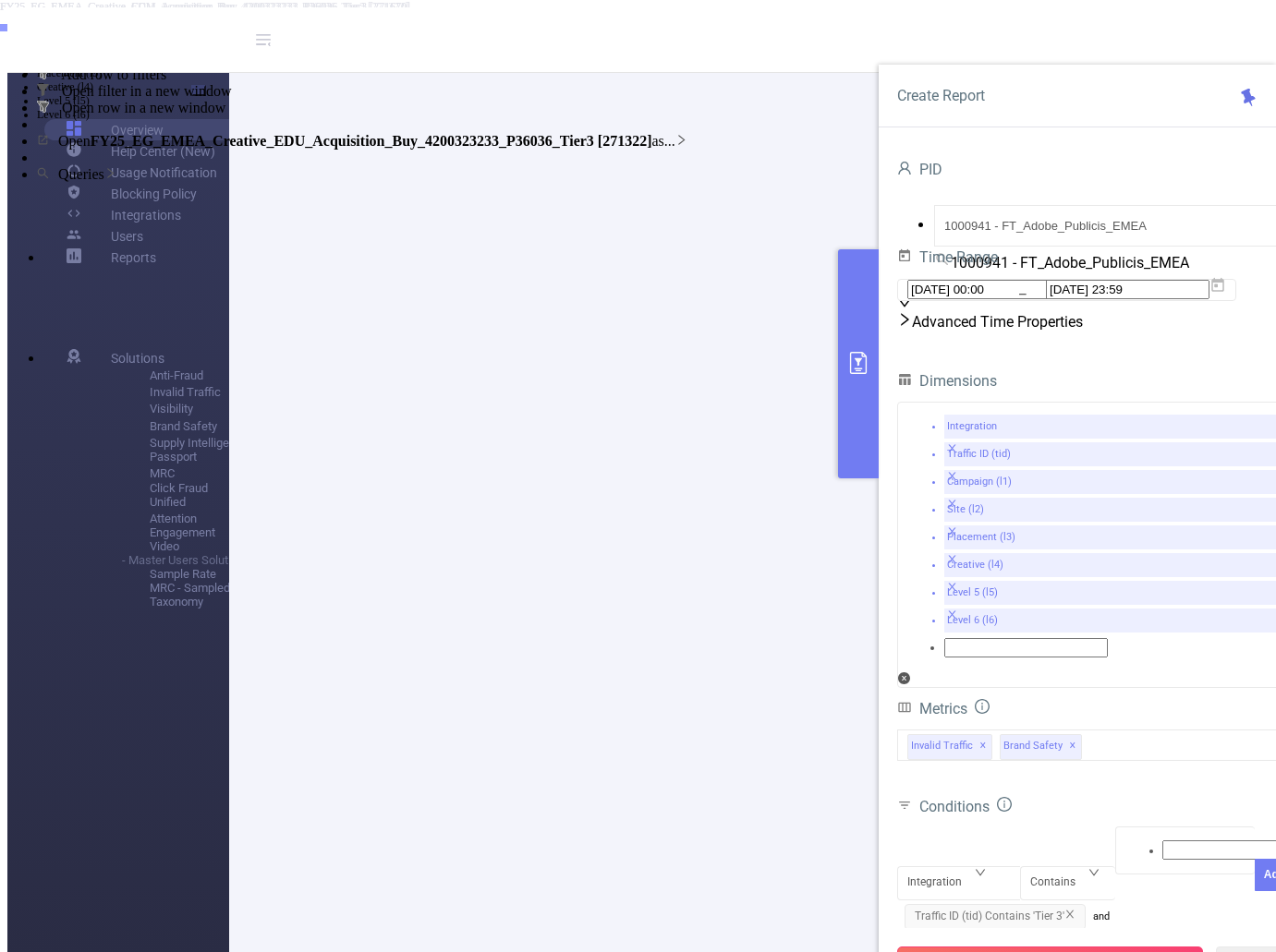
click at [1045, 946] on button "Run Report" at bounding box center [1050, 963] width 306 height 33
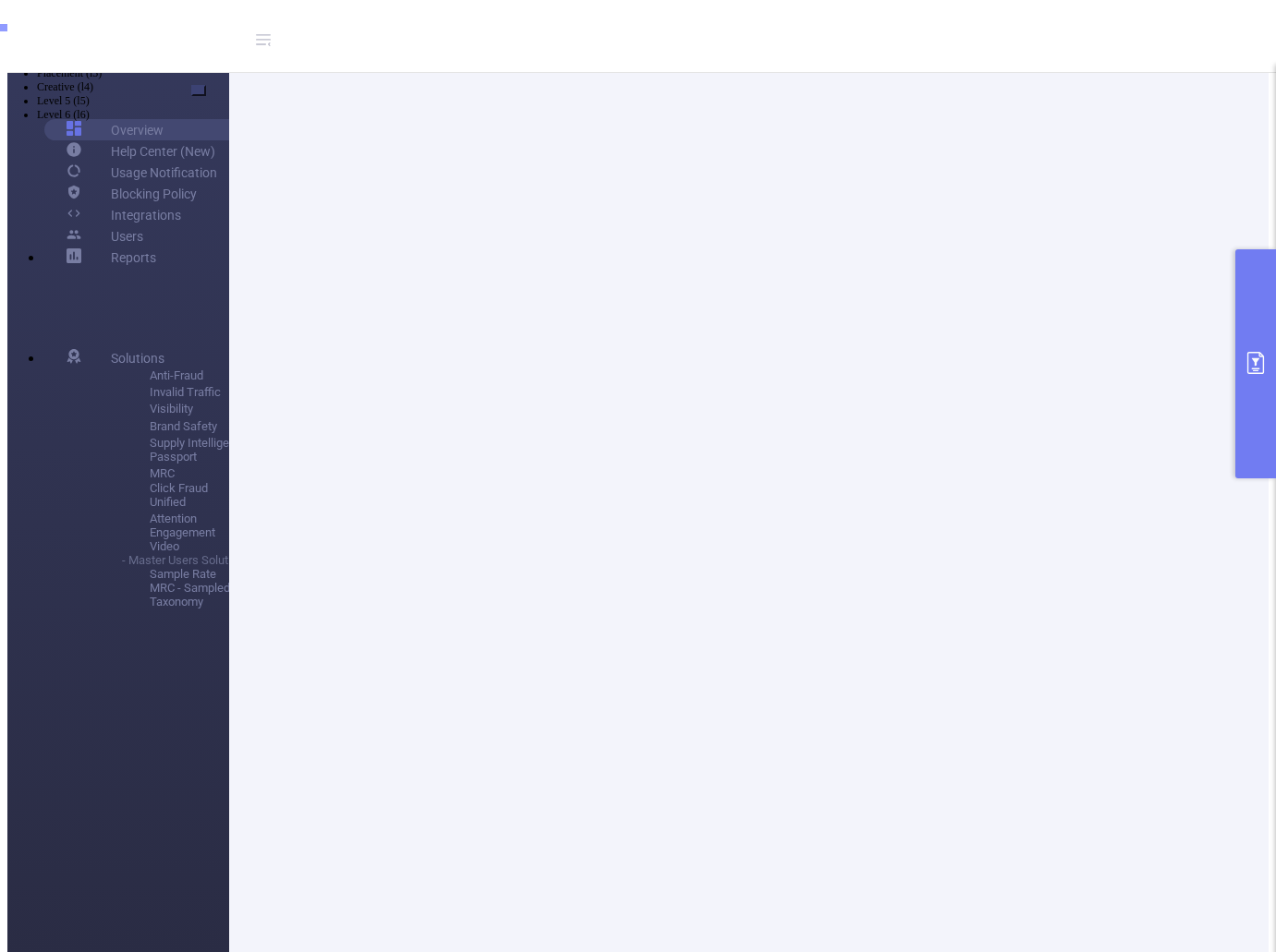
scroll to position [369, 0]
drag, startPoint x: 463, startPoint y: 278, endPoint x: 678, endPoint y: 291, distance: 215.4
drag, startPoint x: 675, startPoint y: 269, endPoint x: 521, endPoint y: 263, distance: 154.1
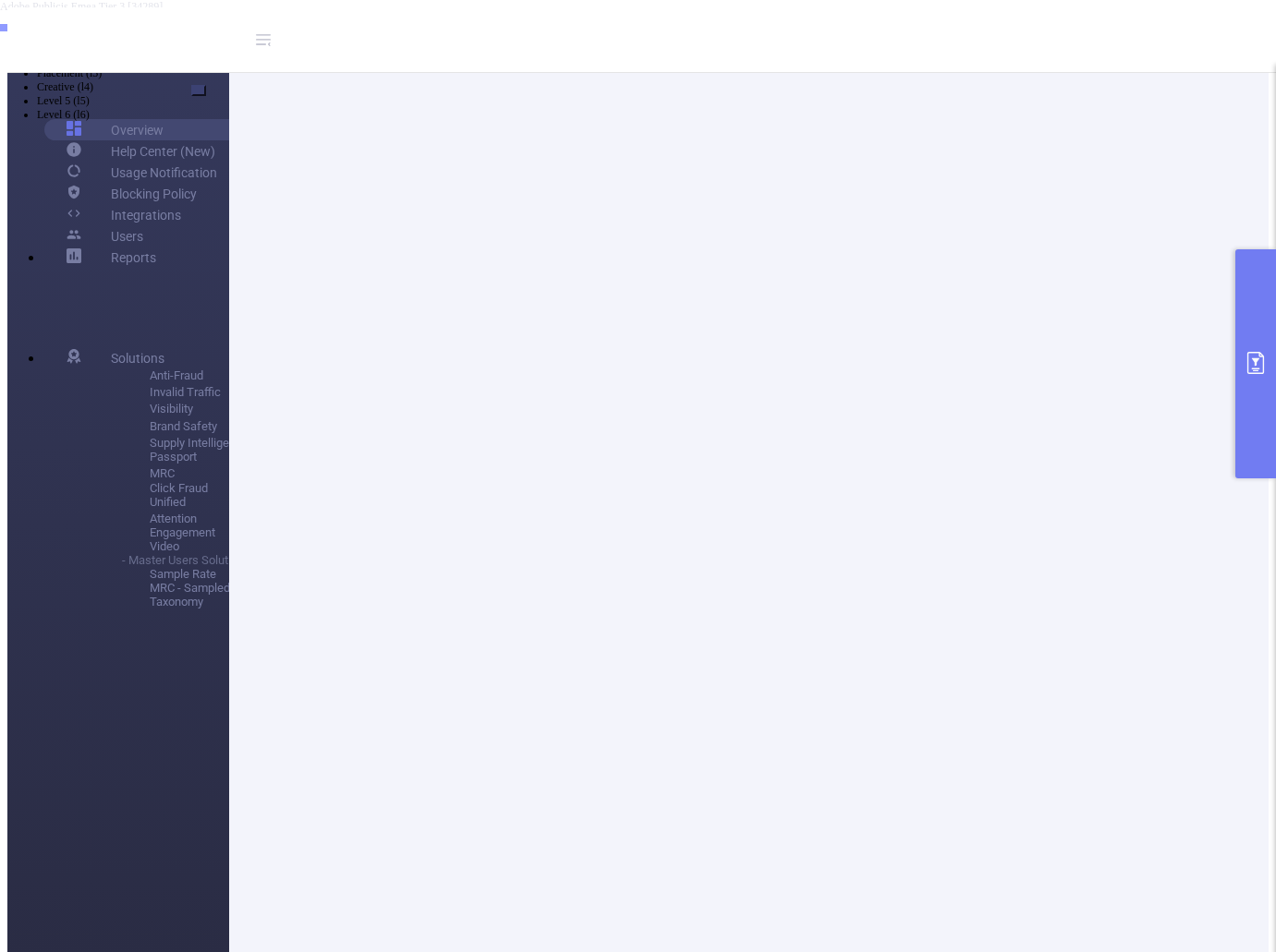
click at [1248, 365] on icon "primary" at bounding box center [1255, 363] width 22 height 22
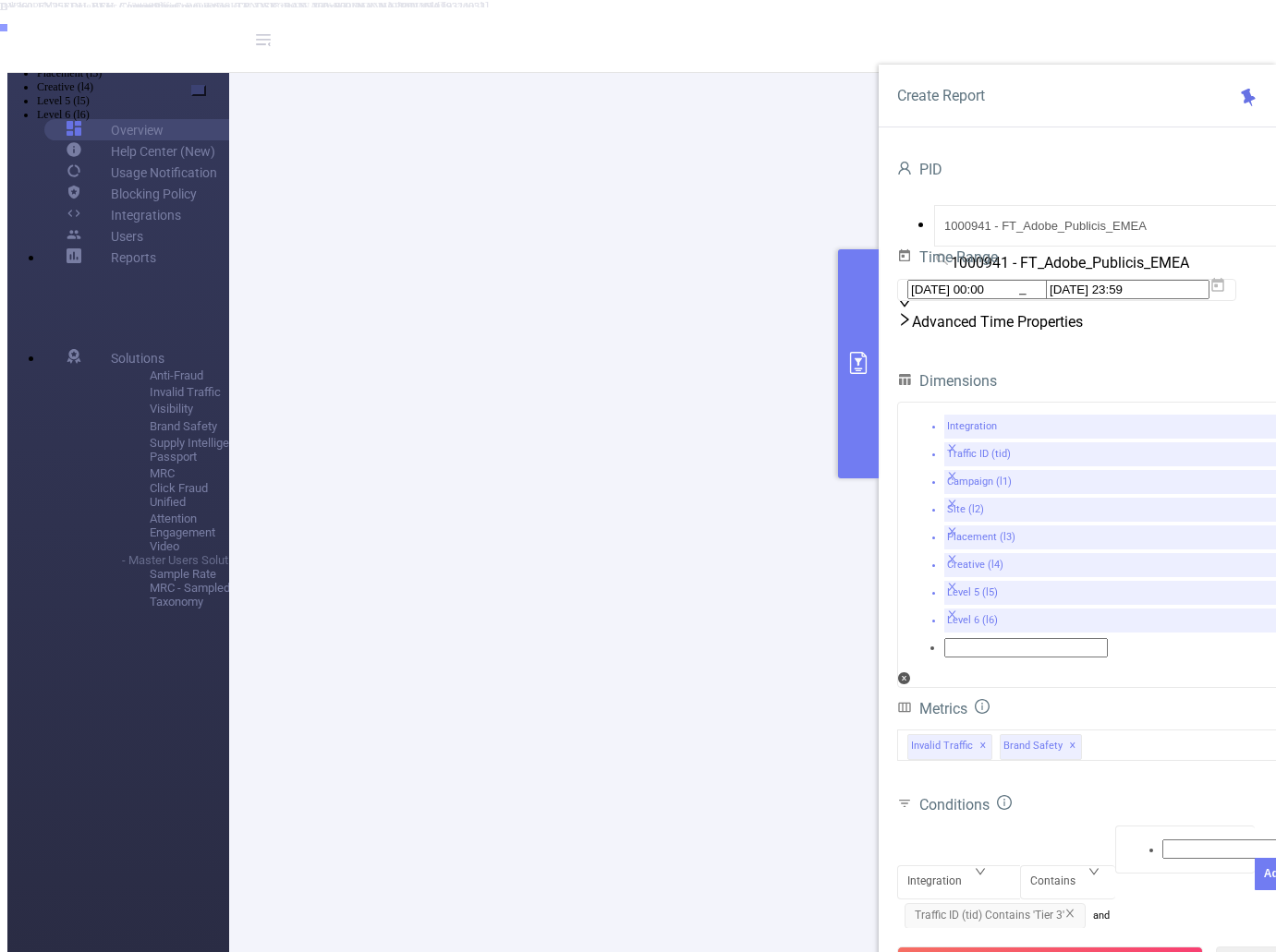
click at [854, 413] on button "primary" at bounding box center [859, 364] width 40 height 229
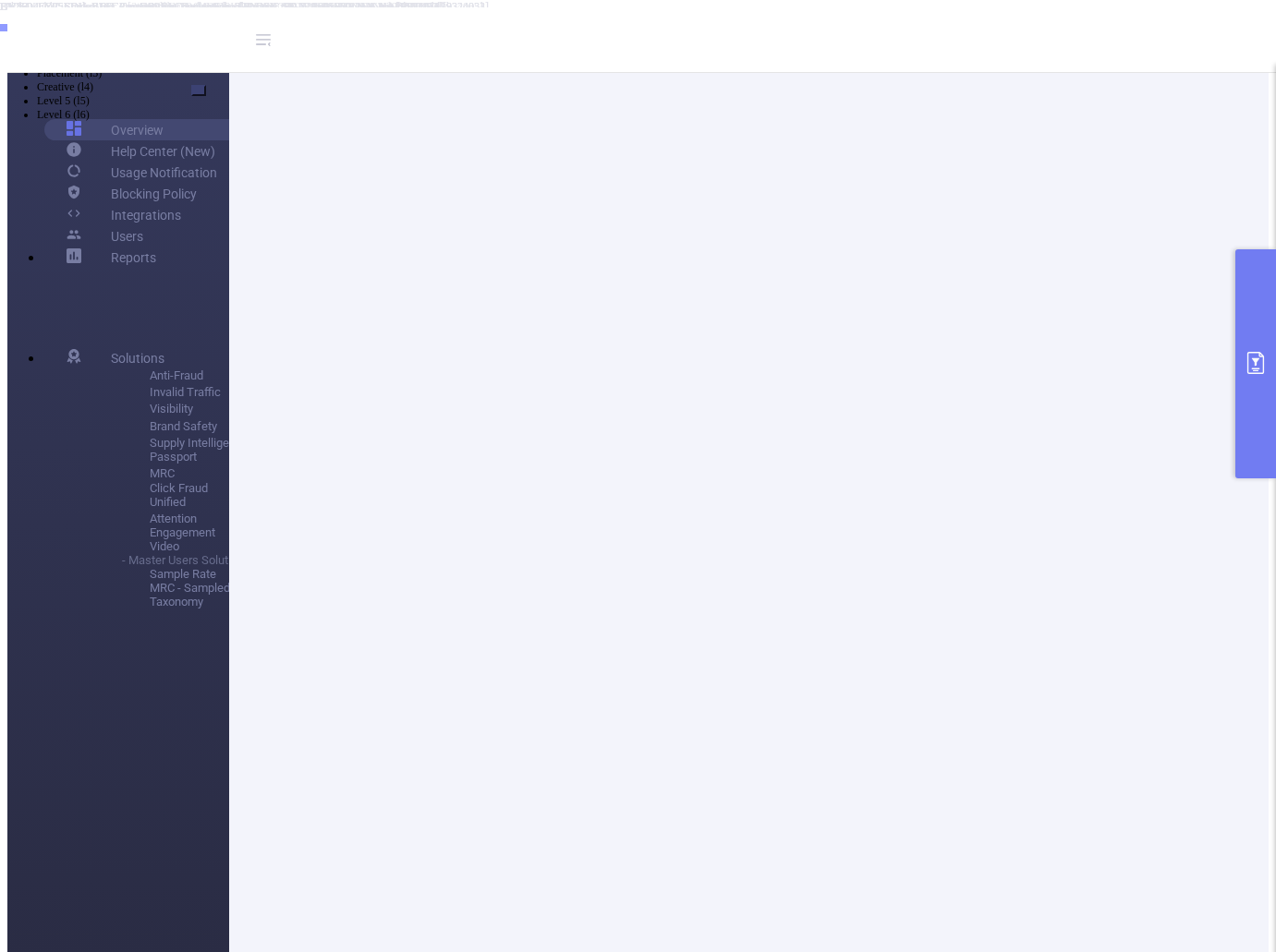
click at [1159, 678] on li "50 / page" at bounding box center [656, 669] width 1224 height 17
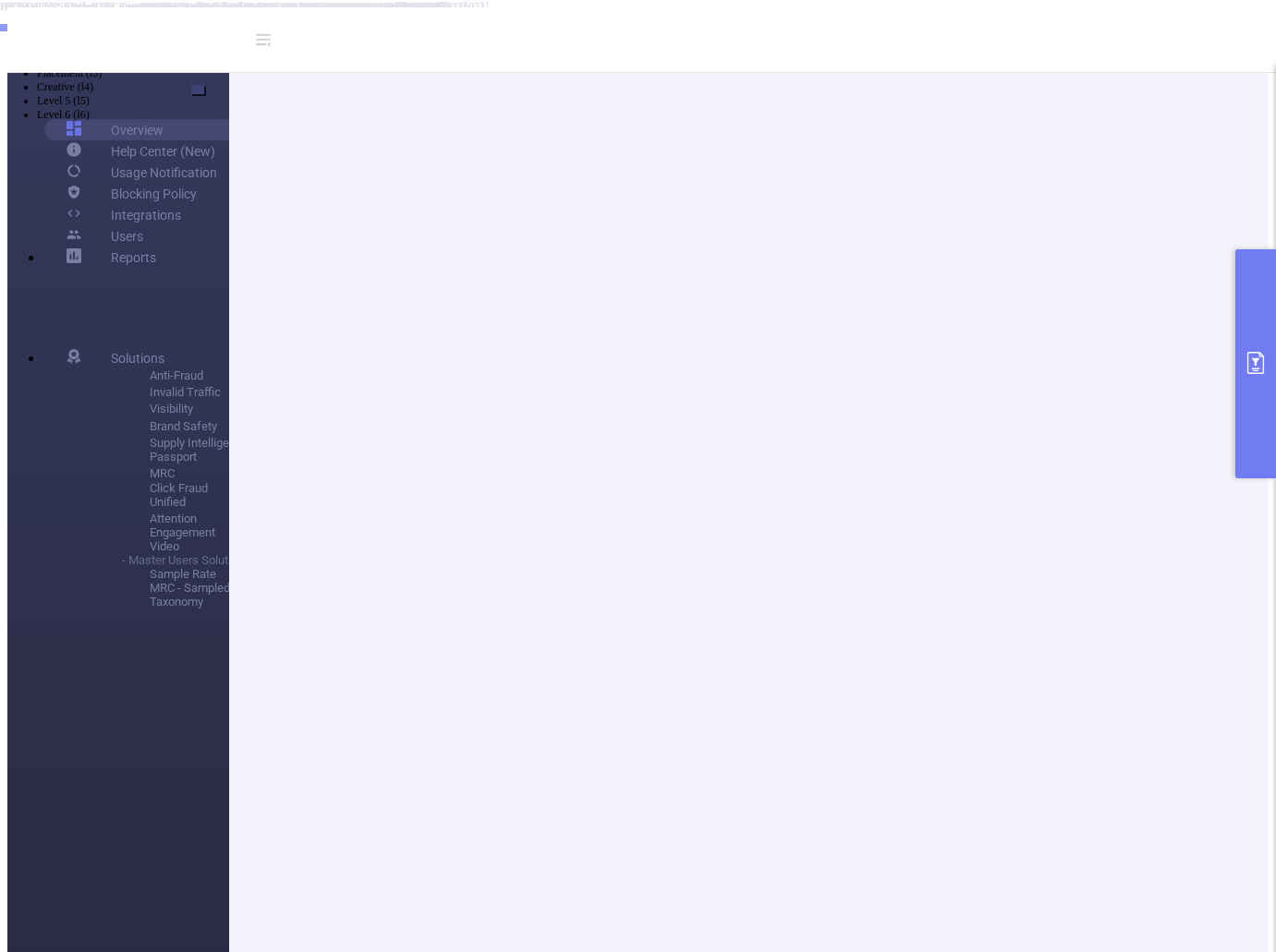
click at [515, 39] on li "Separated Columns" at bounding box center [657, 32] width 1239 height 13
click at [1265, 383] on button "primary" at bounding box center [1256, 364] width 40 height 229
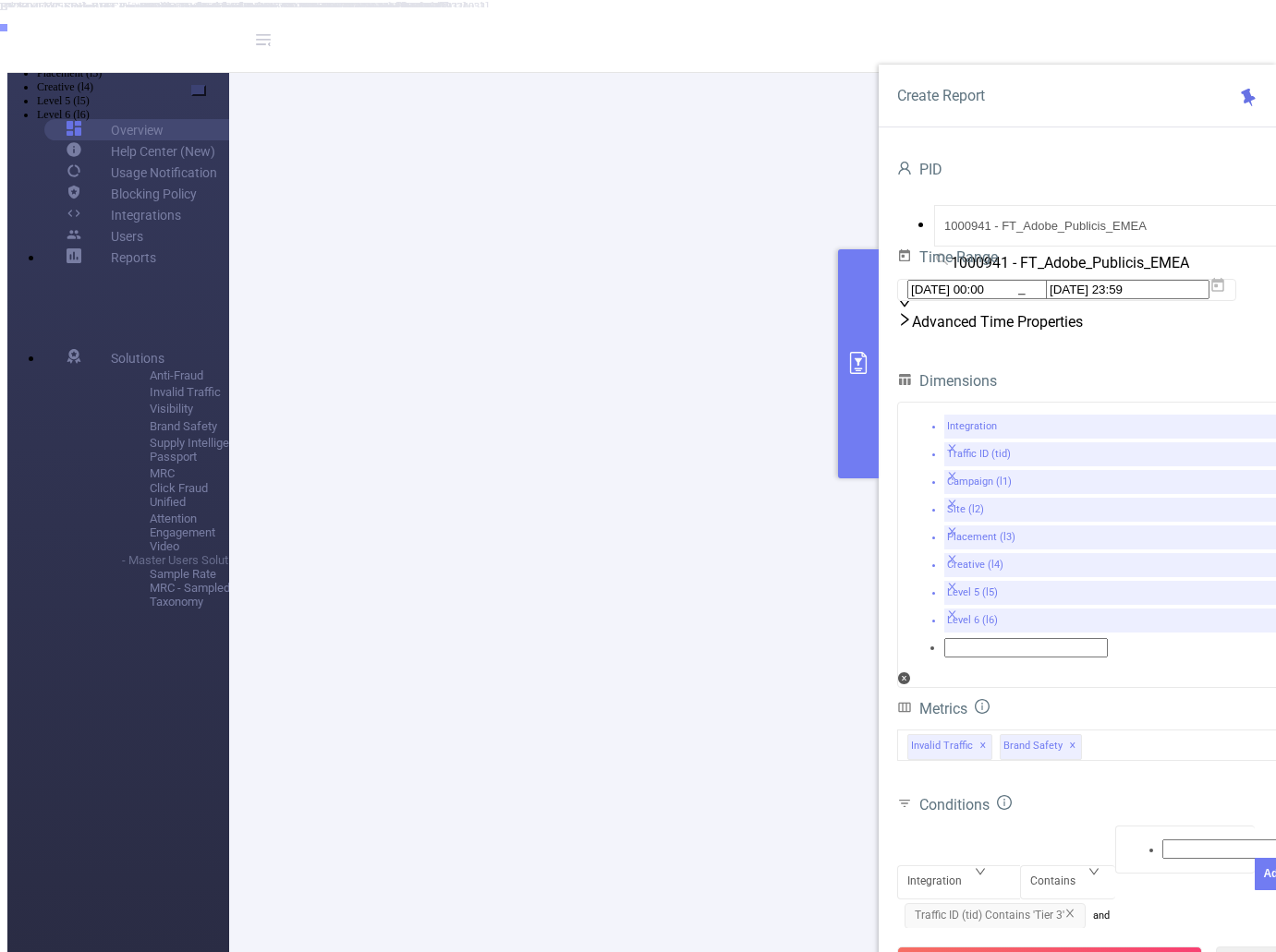
click at [856, 441] on button "primary" at bounding box center [859, 364] width 40 height 229
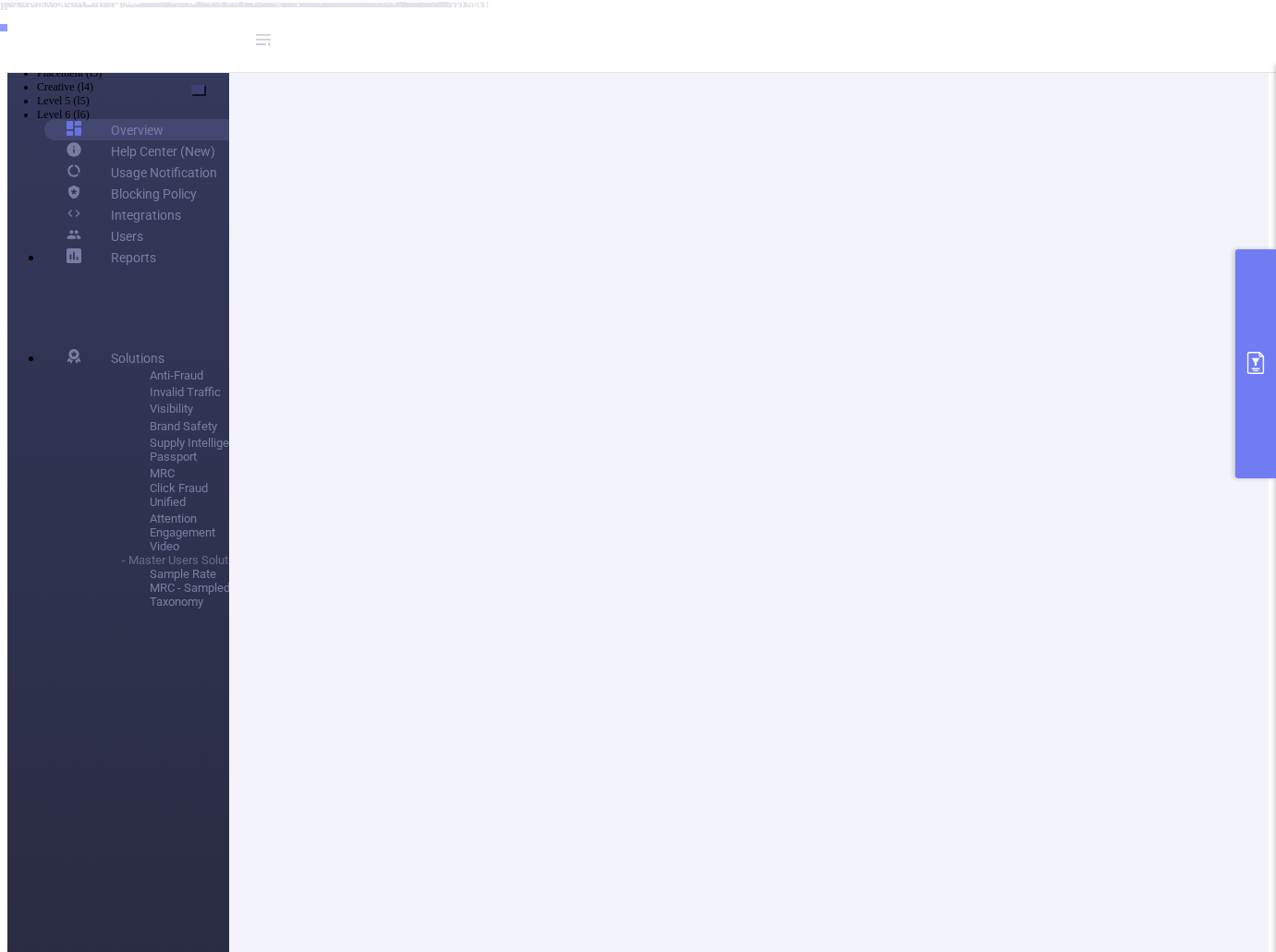
scroll to position [0, 0]
click at [1250, 398] on button "primary" at bounding box center [1256, 364] width 40 height 229
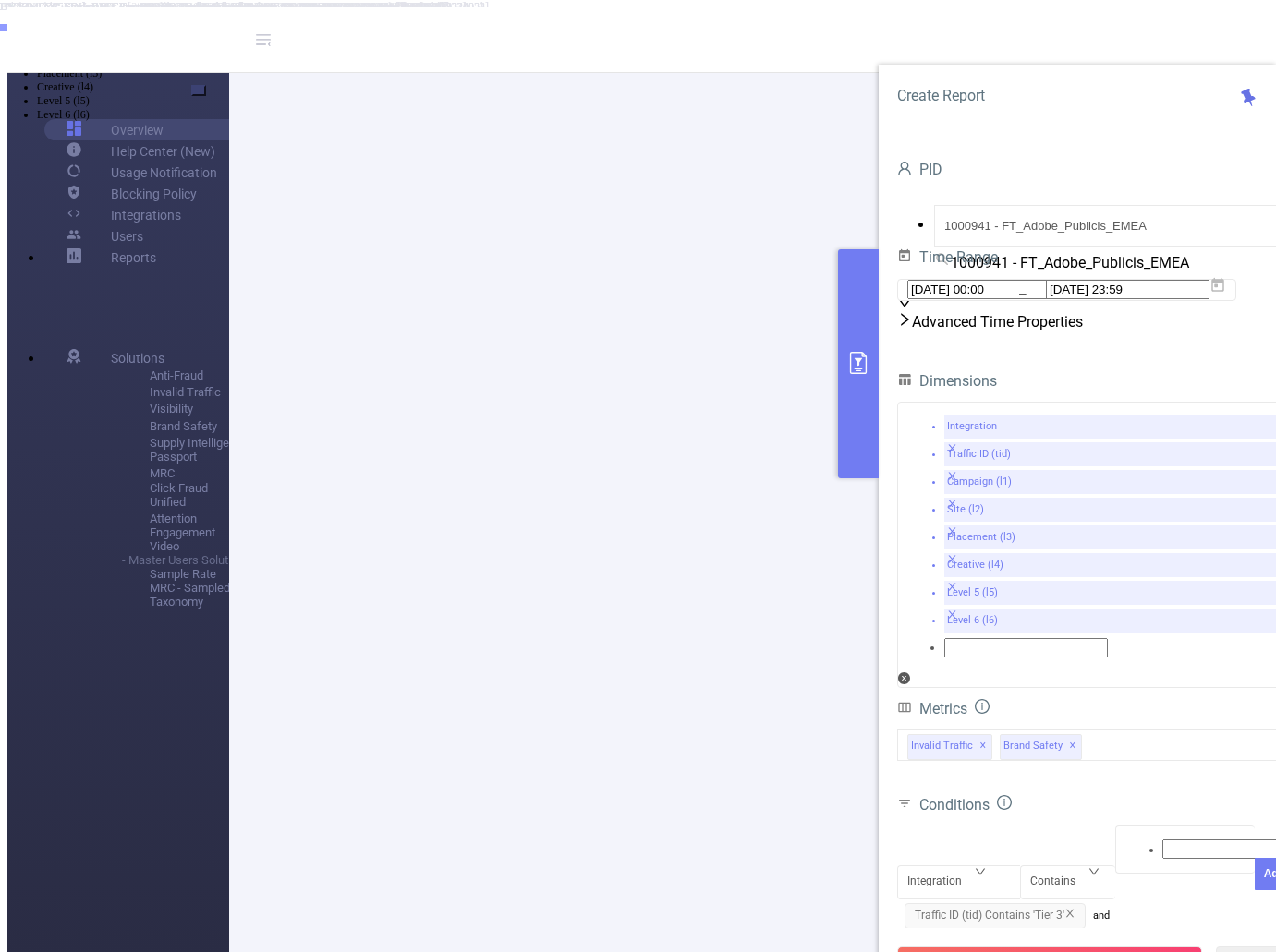
click at [854, 429] on button "primary" at bounding box center [859, 364] width 40 height 229
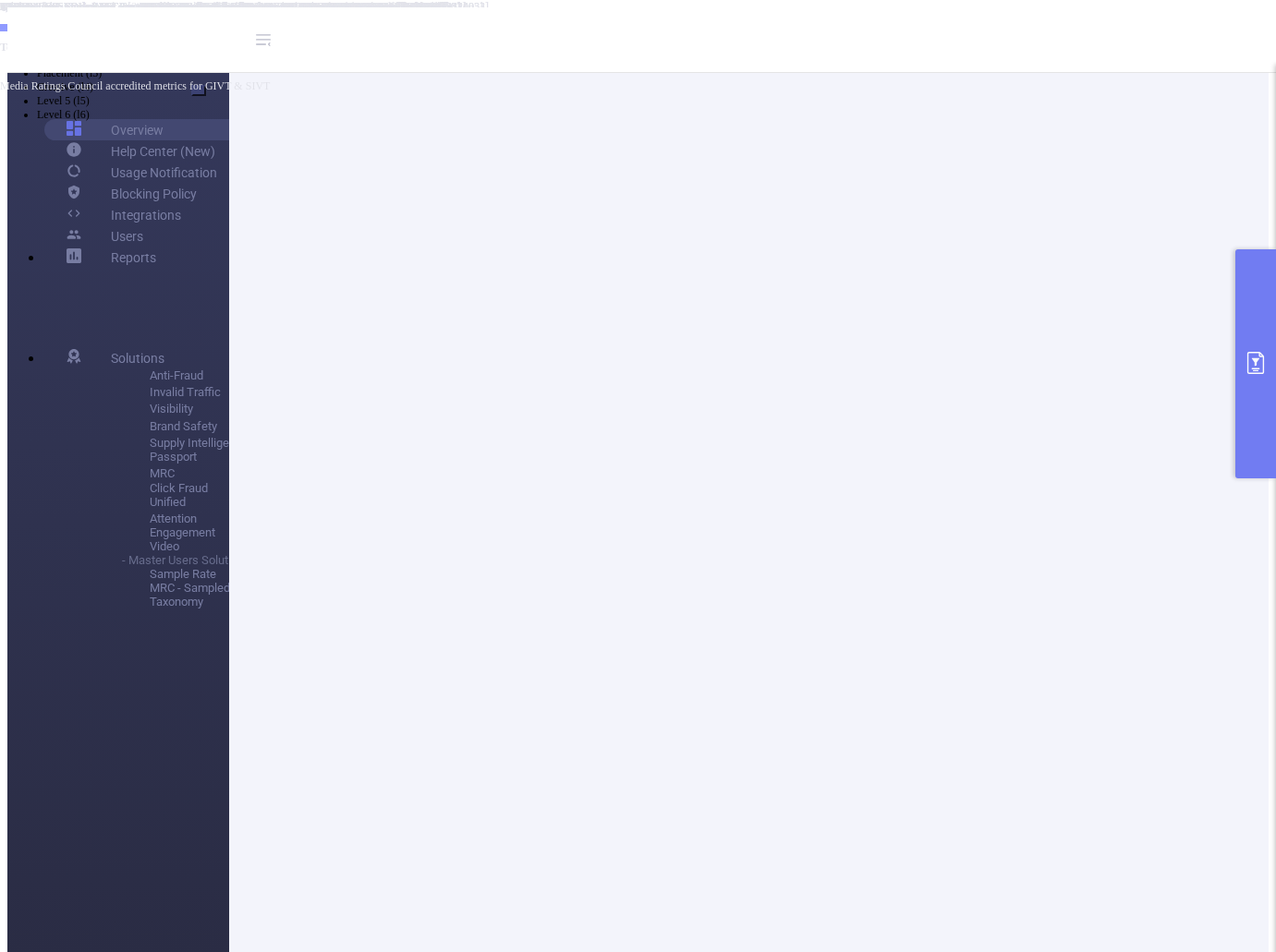
click at [1257, 430] on button "primary" at bounding box center [1256, 364] width 40 height 229
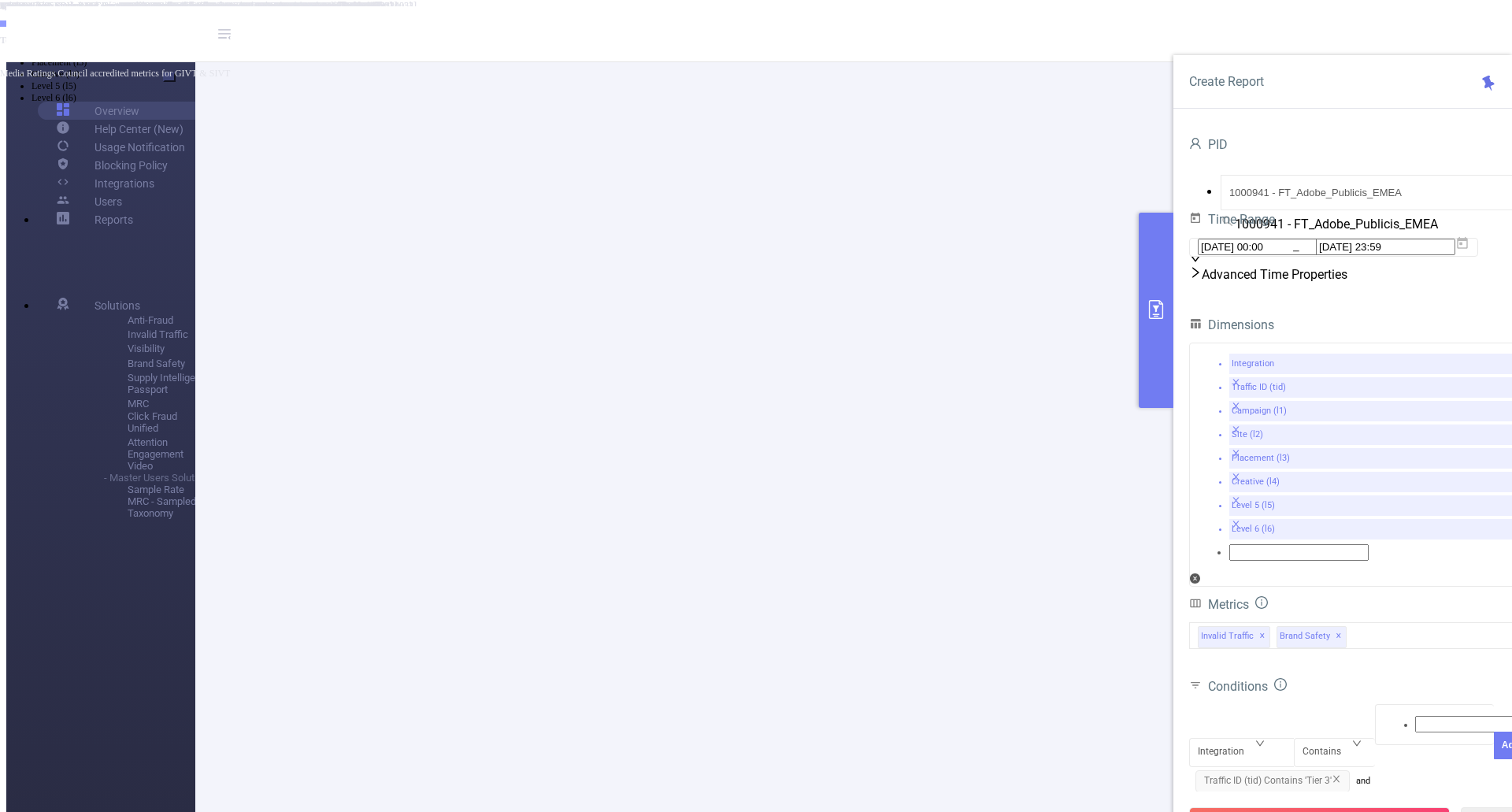
scroll to position [158, 0]
click at [1399, 803] on icon "icon: close" at bounding box center [1400, 808] width 10 height 10
drag, startPoint x: 534, startPoint y: 261, endPoint x: 906, endPoint y: 268, distance: 372.1
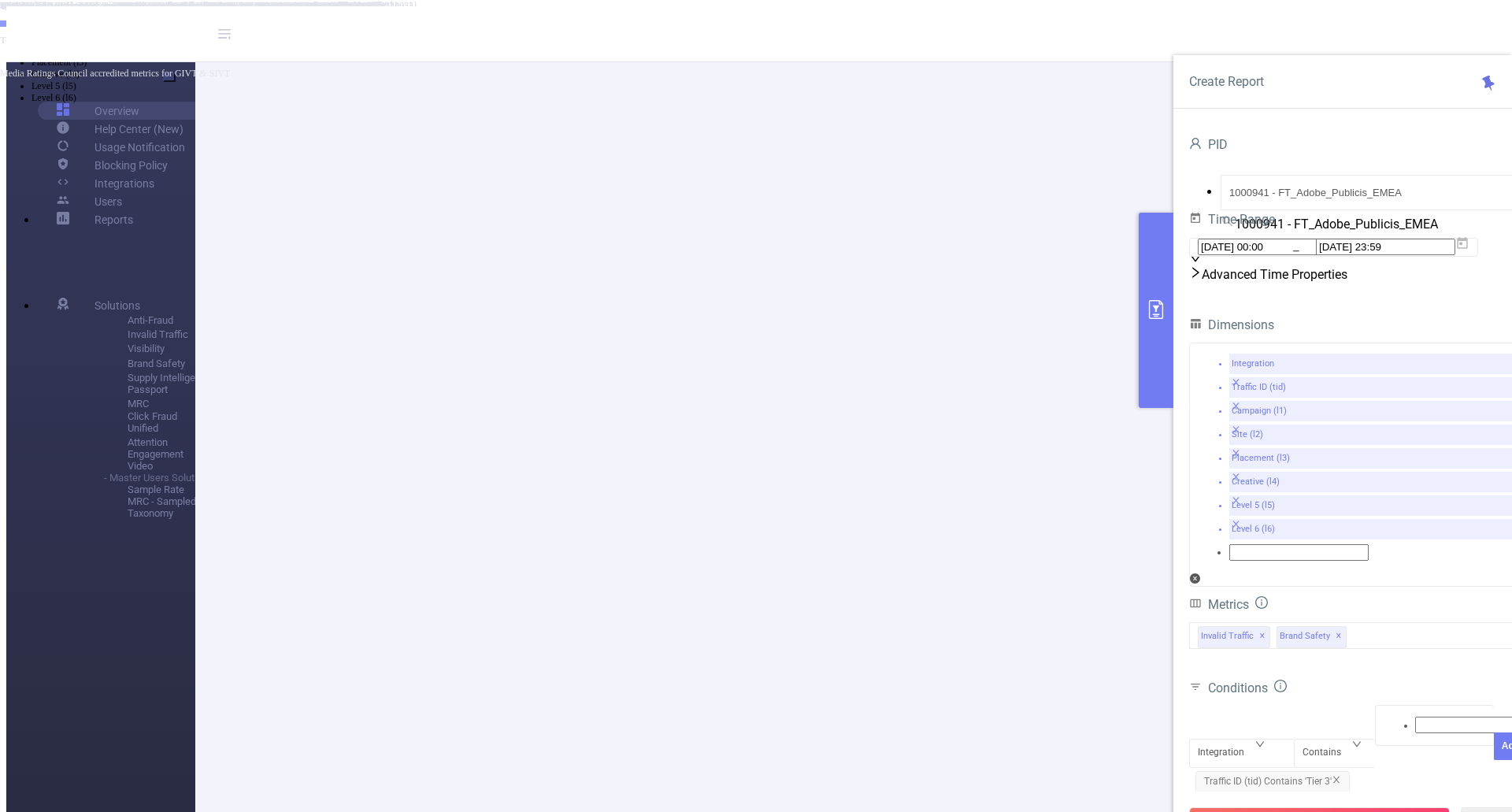
scroll to position [1497, 0]
click at [1256, 739] on div "Integration" at bounding box center [1242, 739] width 88 height 0
click at [1248, 45] on li "Campaign (l1)" at bounding box center [772, 39] width 1481 height 11
click at [1399, 715] on div at bounding box center [1434, 725] width 102 height 20
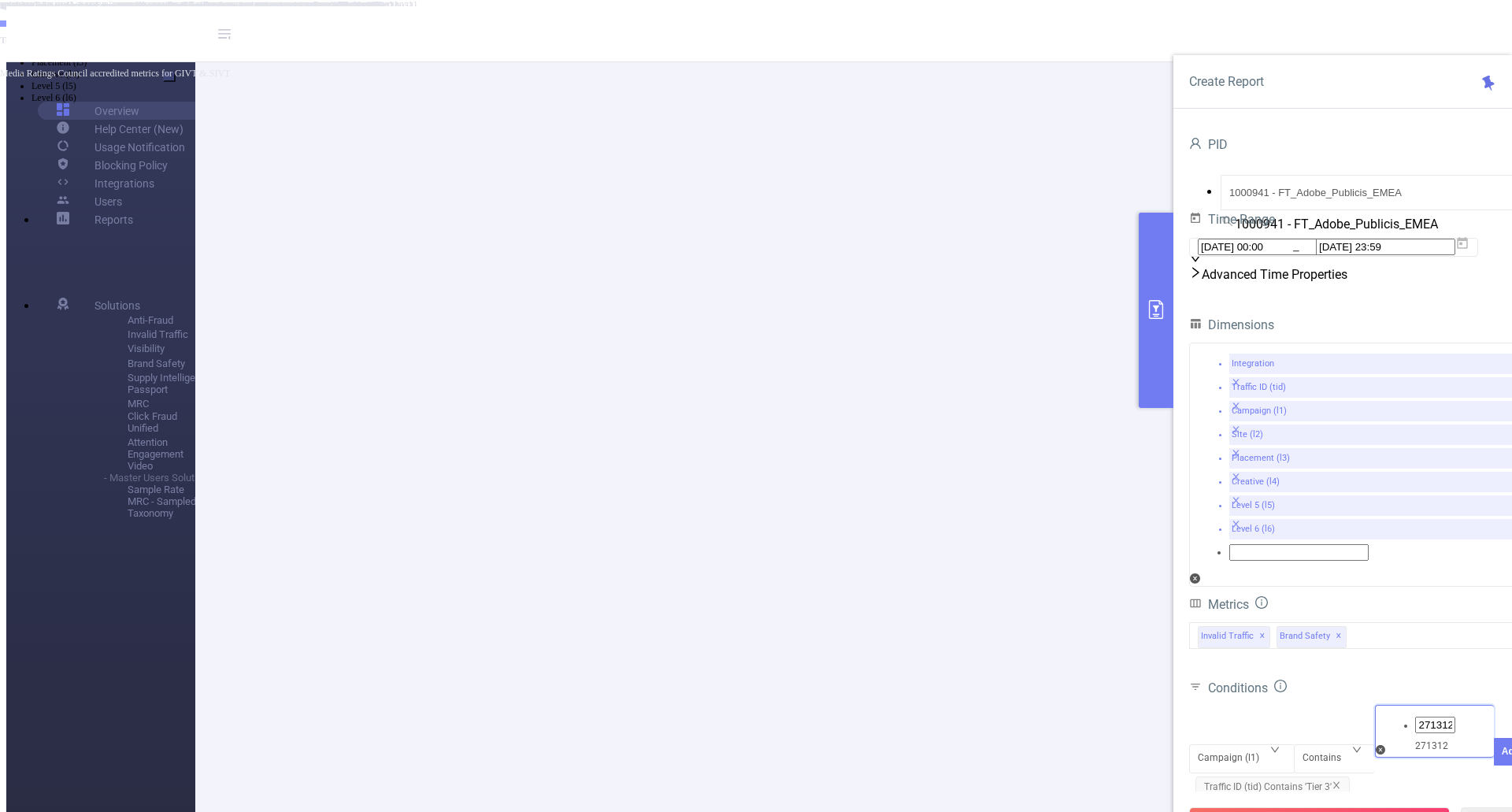
type input "2713122"
click at [1416, 715] on div "2713122" at bounding box center [1451, 725] width 71 height 20
click at [1395, 22] on li "2713122" at bounding box center [772, 16] width 1481 height 12
click at [82, 42] on icon at bounding box center [57, 26] width 51 height 33
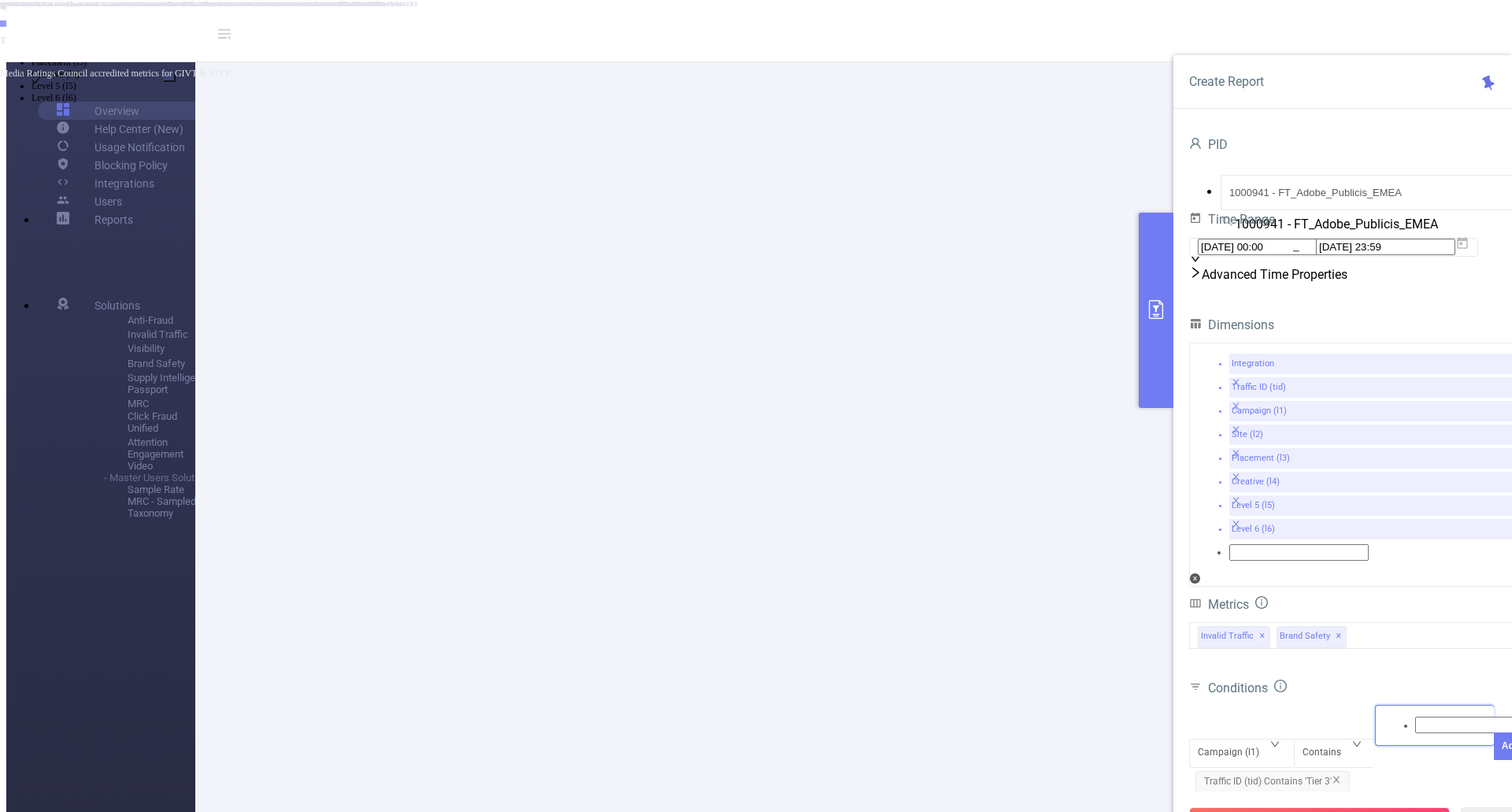
click at [1384, 715] on div at bounding box center [1434, 725] width 102 height 20
type input "217322"
click at [1380, 685] on form "Dimensions Integration Traffic ID (tid) Campaign (l1) Site (l2) Placement (l3) …" at bounding box center [1359, 637] width 339 height 647
click at [1494, 761] on button "Add" at bounding box center [1511, 775] width 34 height 28
click at [1288, 807] on button "Run Report" at bounding box center [1320, 821] width 261 height 29
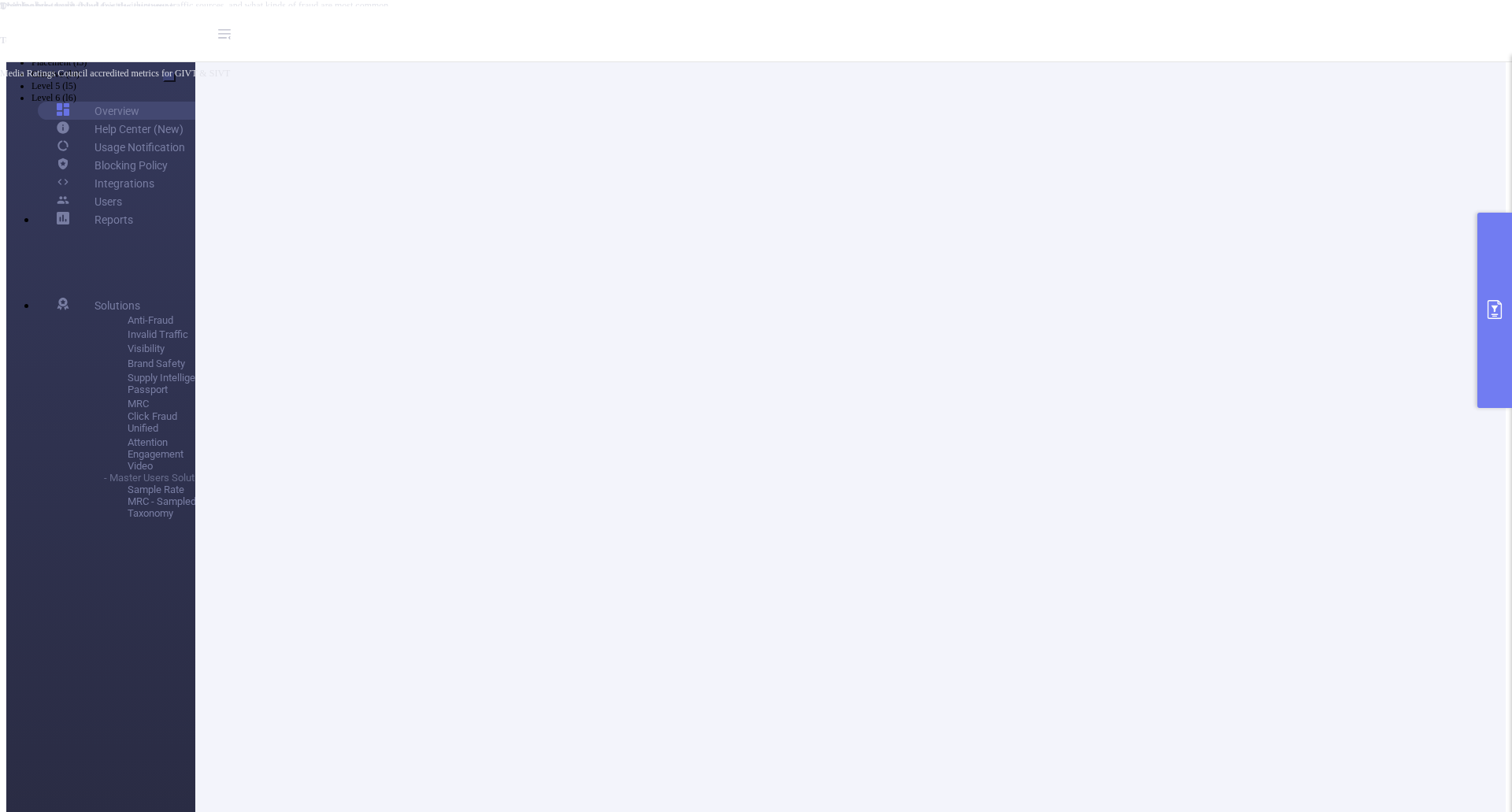
scroll to position [0, 0]
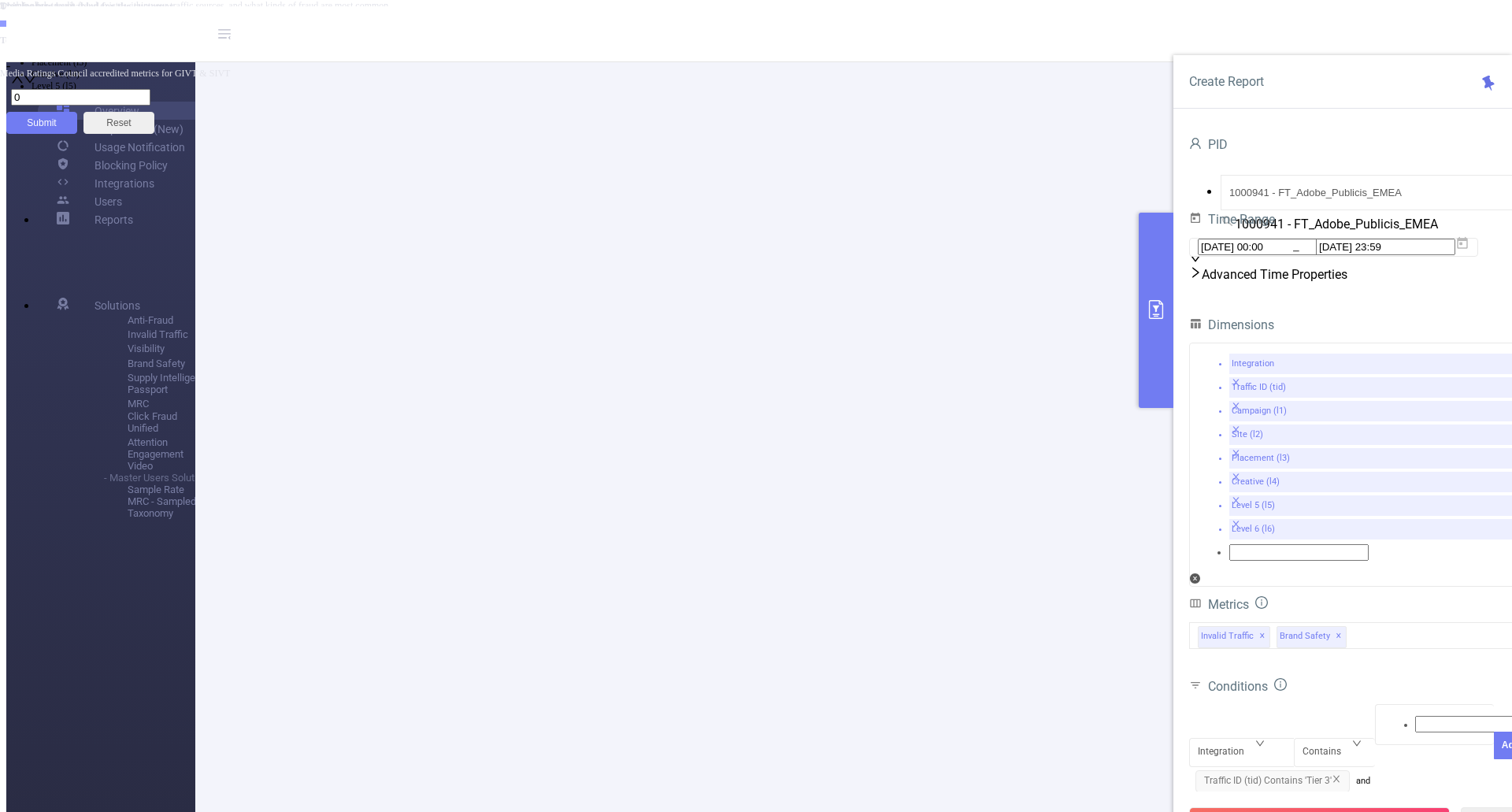
drag, startPoint x: 1302, startPoint y: 785, endPoint x: 1226, endPoint y: 706, distance: 109.6
click at [1303, 807] on button "Run Report" at bounding box center [1320, 821] width 261 height 29
click at [1351, 799] on span "Campaign (l1) Contains '217322'" at bounding box center [1279, 810] width 168 height 22
click at [1350, 805] on icon "icon: close" at bounding box center [1350, 808] width 7 height 7
click at [1310, 792] on div "Run Report Clear" at bounding box center [1359, 821] width 370 height 60
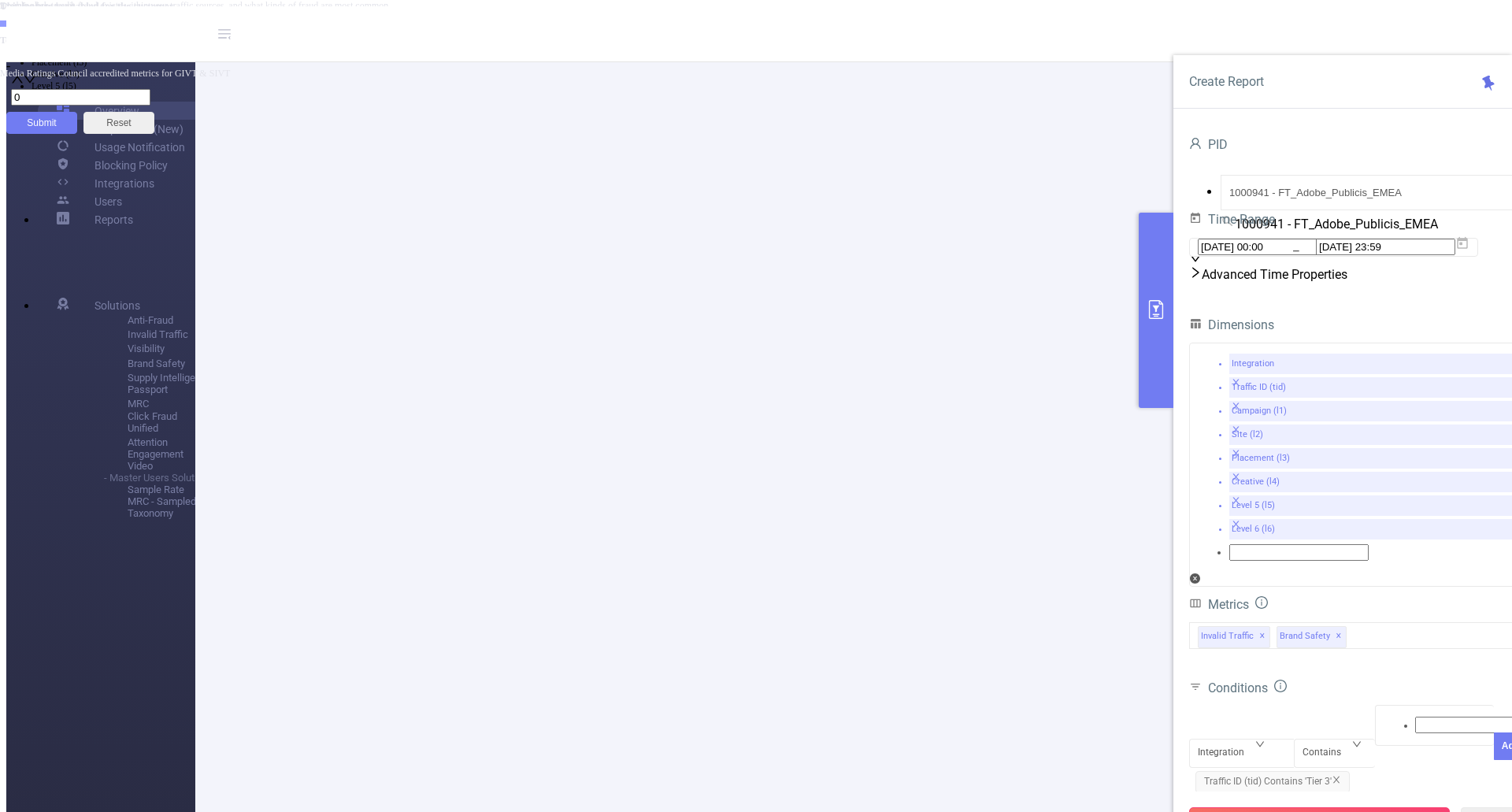
click at [1315, 807] on button "Run Report" at bounding box center [1320, 821] width 261 height 29
click at [1102, 736] on li "50 / page" at bounding box center [771, 728] width 1468 height 15
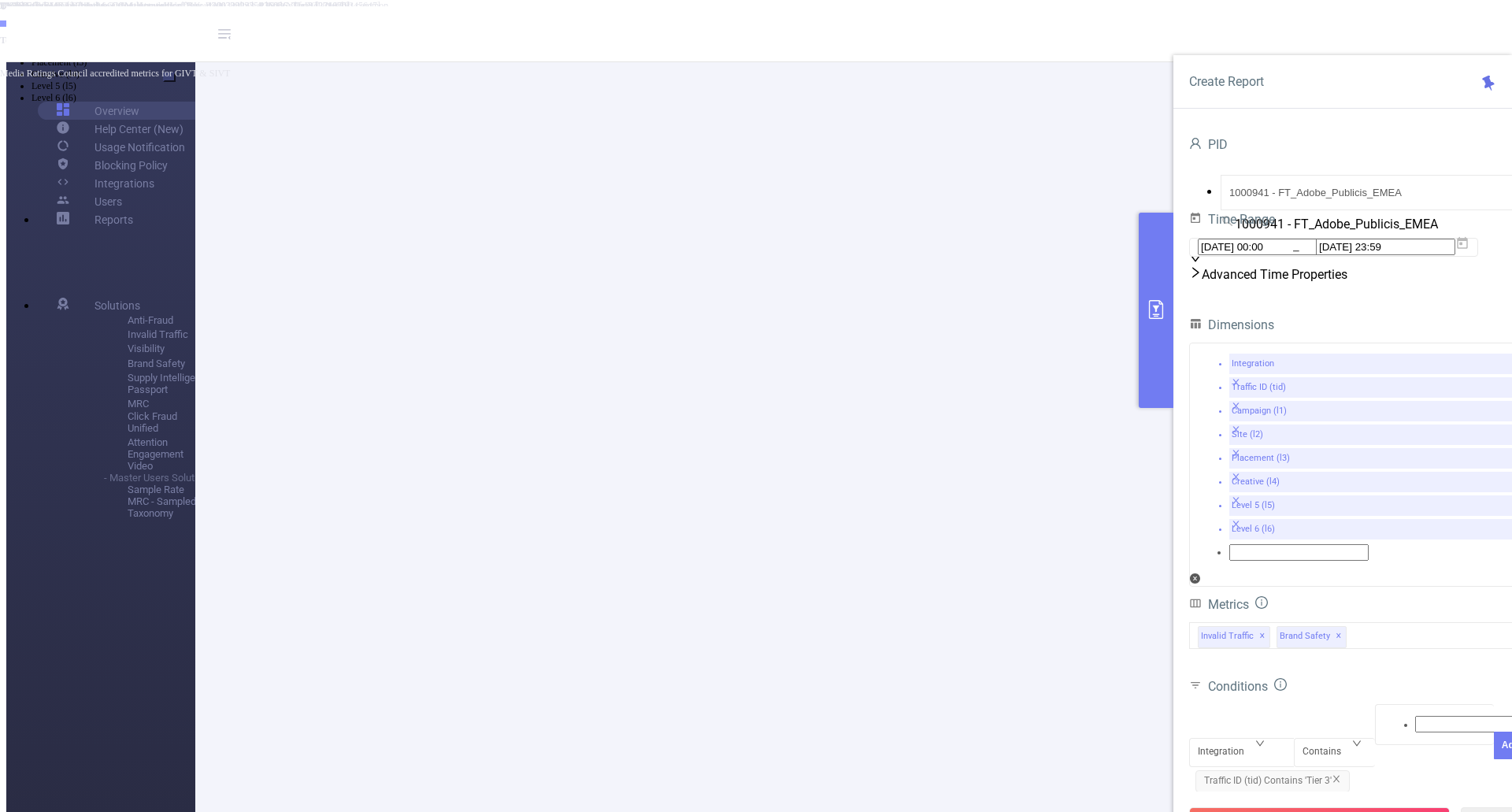
drag, startPoint x: 478, startPoint y: 102, endPoint x: 830, endPoint y: 149, distance: 355.1
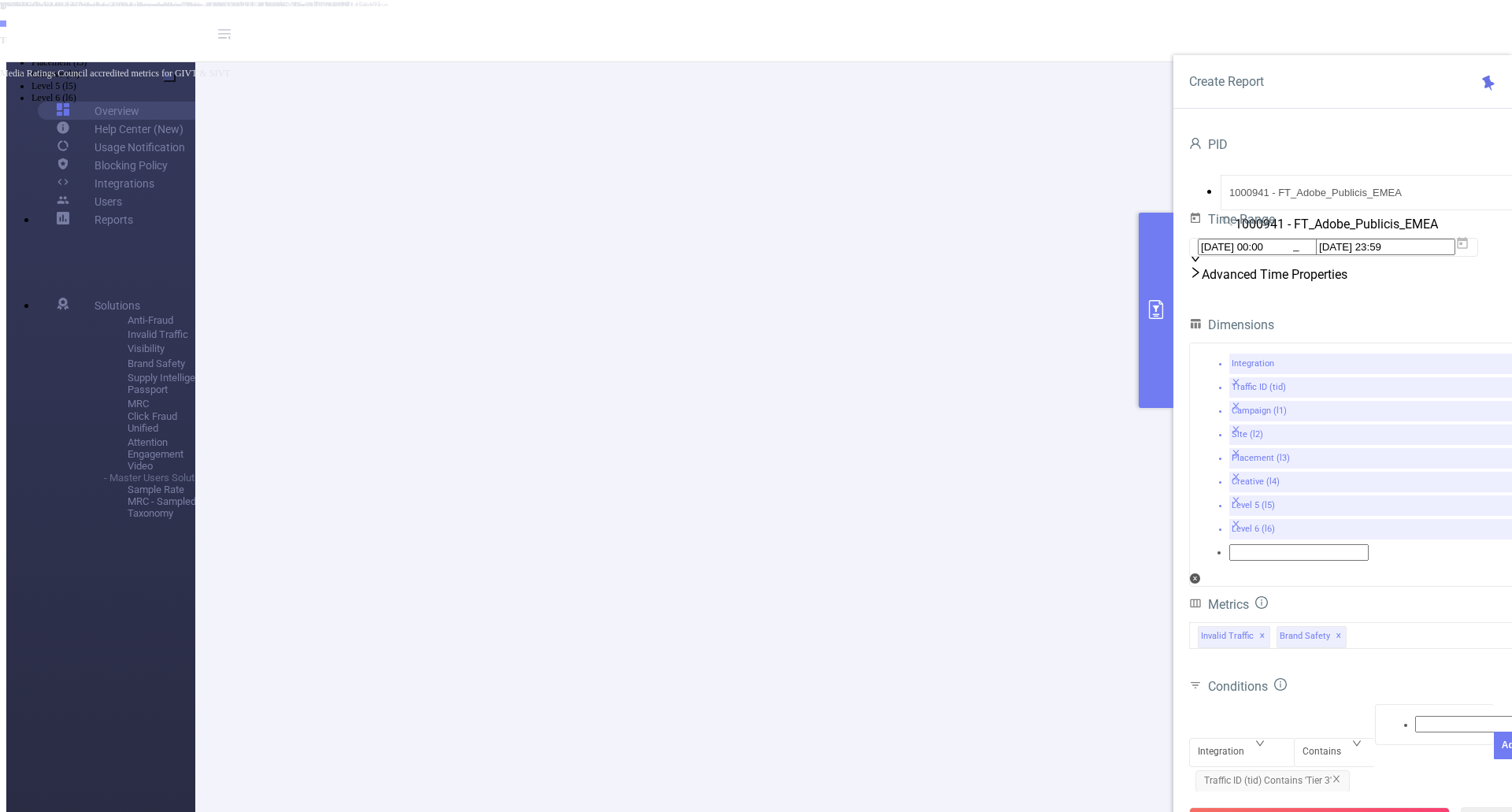
copy p "271322"
click at [1261, 739] on div "Integration" at bounding box center [1242, 739] width 88 height 0
click at [1240, 45] on li "Campaign (l1)" at bounding box center [772, 39] width 1481 height 11
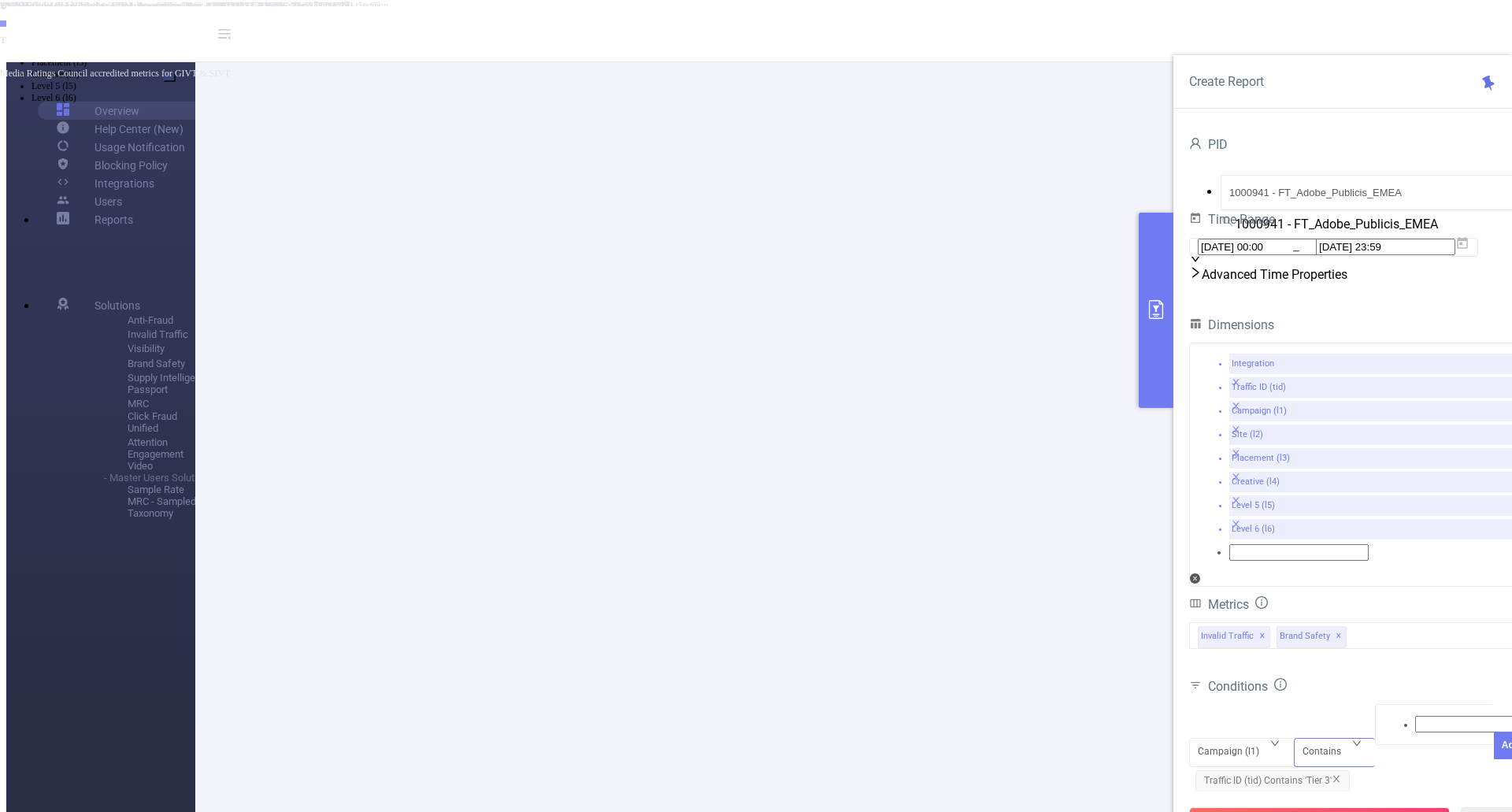
click at [1328, 739] on div "Contains" at bounding box center [1328, 752] width 50 height 26
click at [1318, 33] on li "Is" at bounding box center [772, 27] width 1481 height 11
click at [1401, 715] on div at bounding box center [1434, 725] width 102 height 20
paste input "271322"
type input "271322"
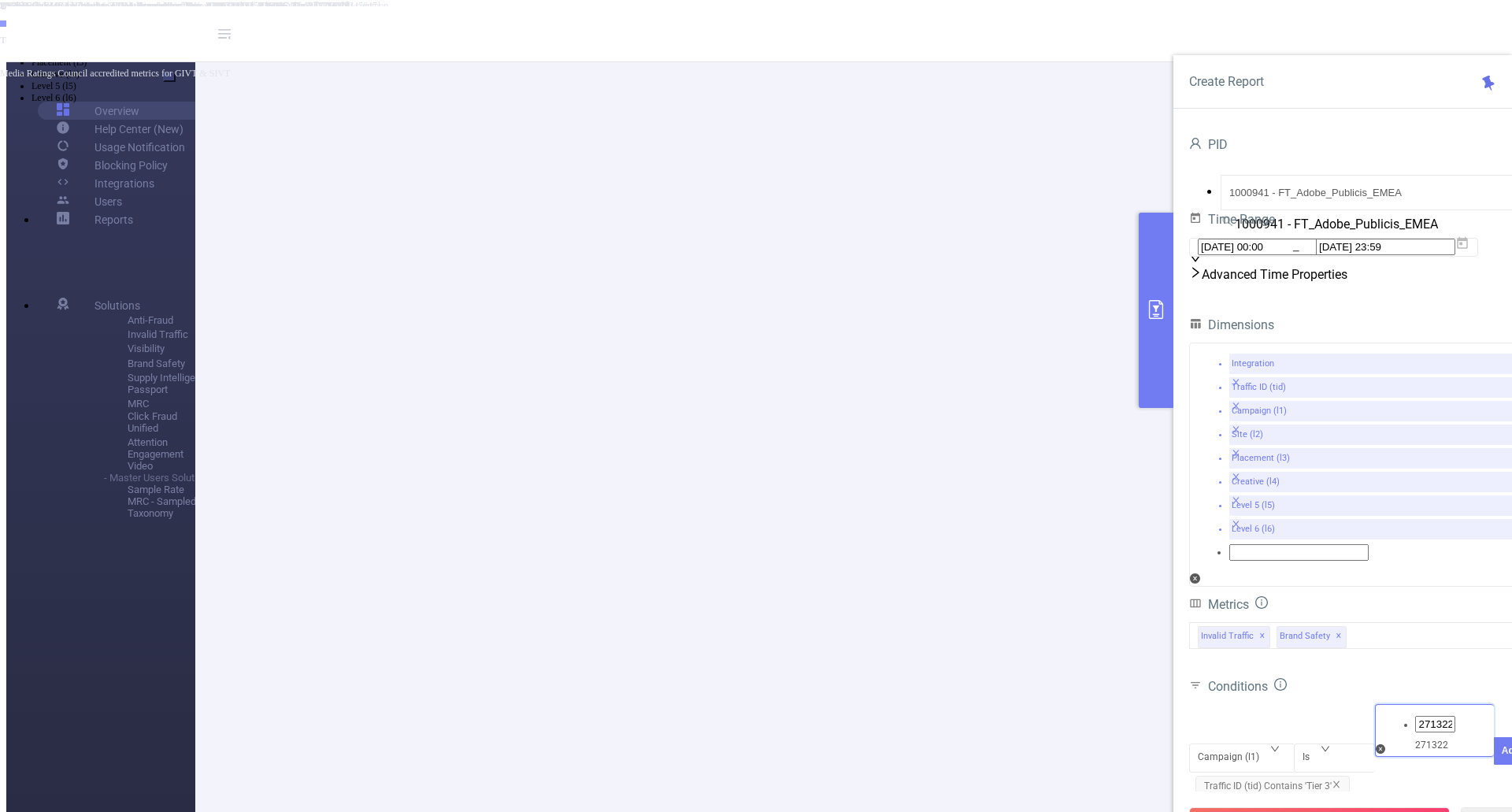
click at [1432, 22] on li "271322" at bounding box center [772, 16] width 1481 height 12
drag, startPoint x: 1478, startPoint y: 608, endPoint x: 1455, endPoint y: 619, distance: 25.5
click at [1494, 761] on button "Add" at bounding box center [1511, 774] width 34 height 28
click at [1293, 807] on button "Run Report" at bounding box center [1320, 821] width 261 height 29
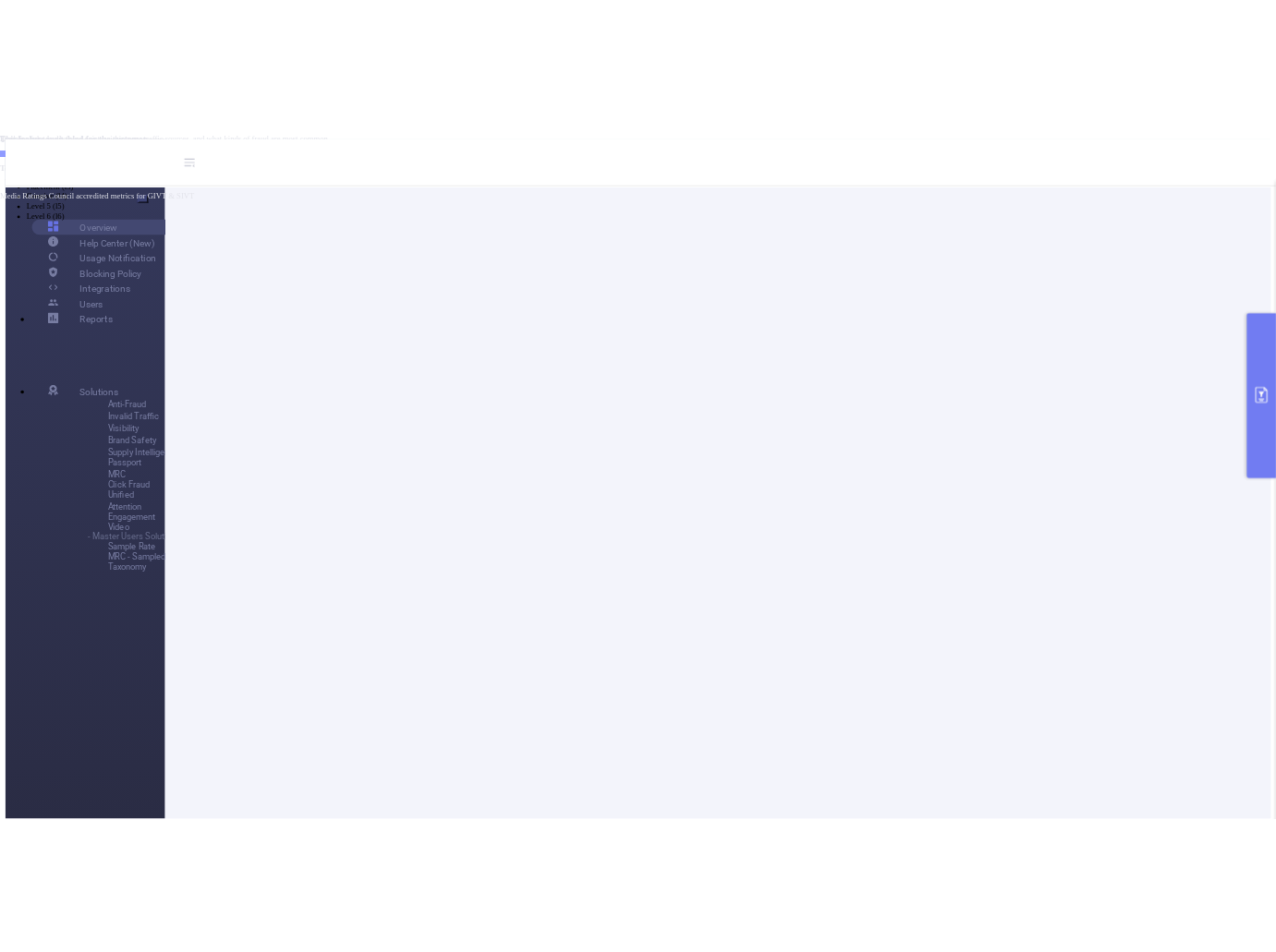
scroll to position [277, 0]
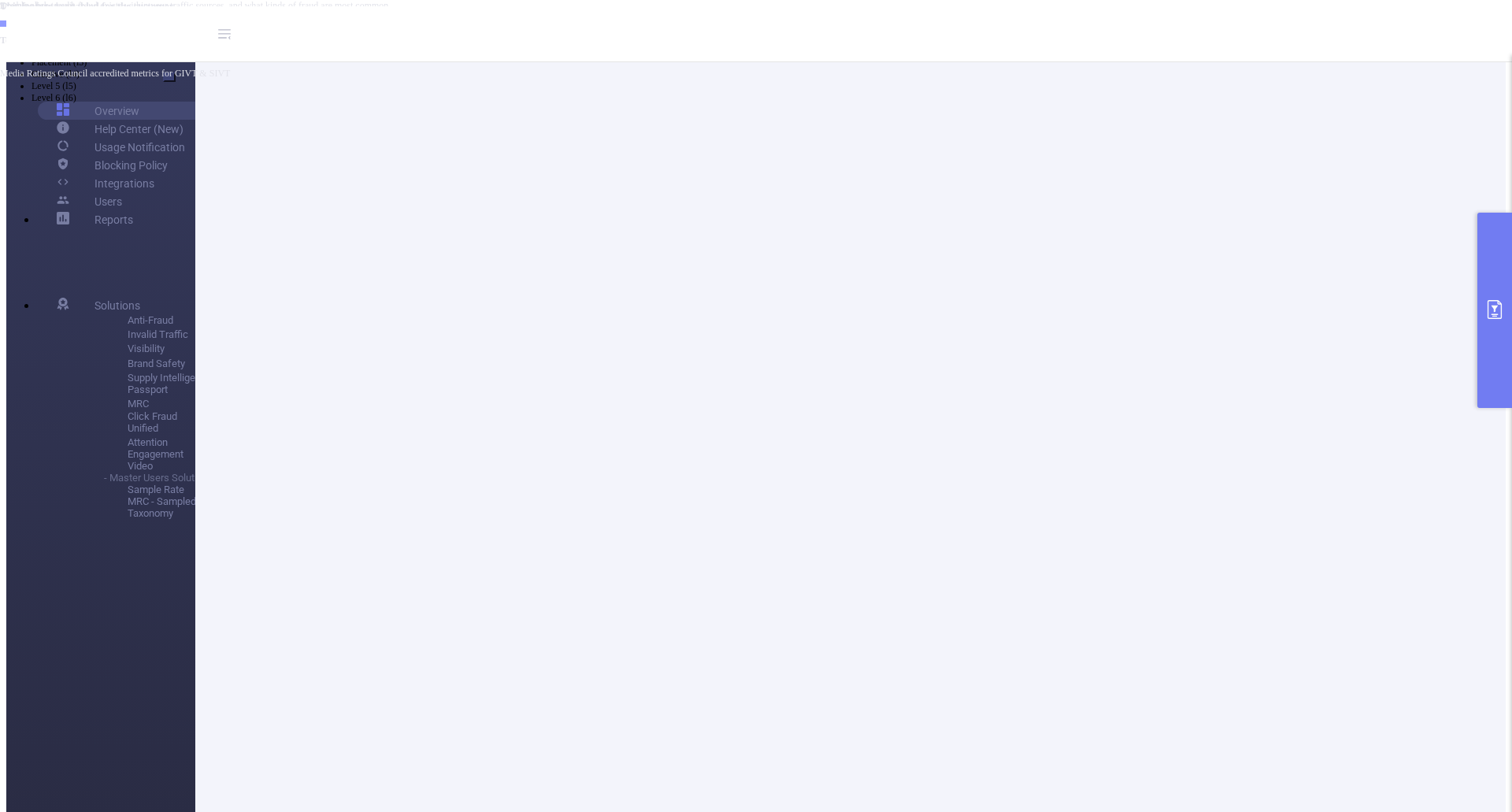
click at [1485, 300] on button "primary" at bounding box center [1495, 310] width 34 height 195
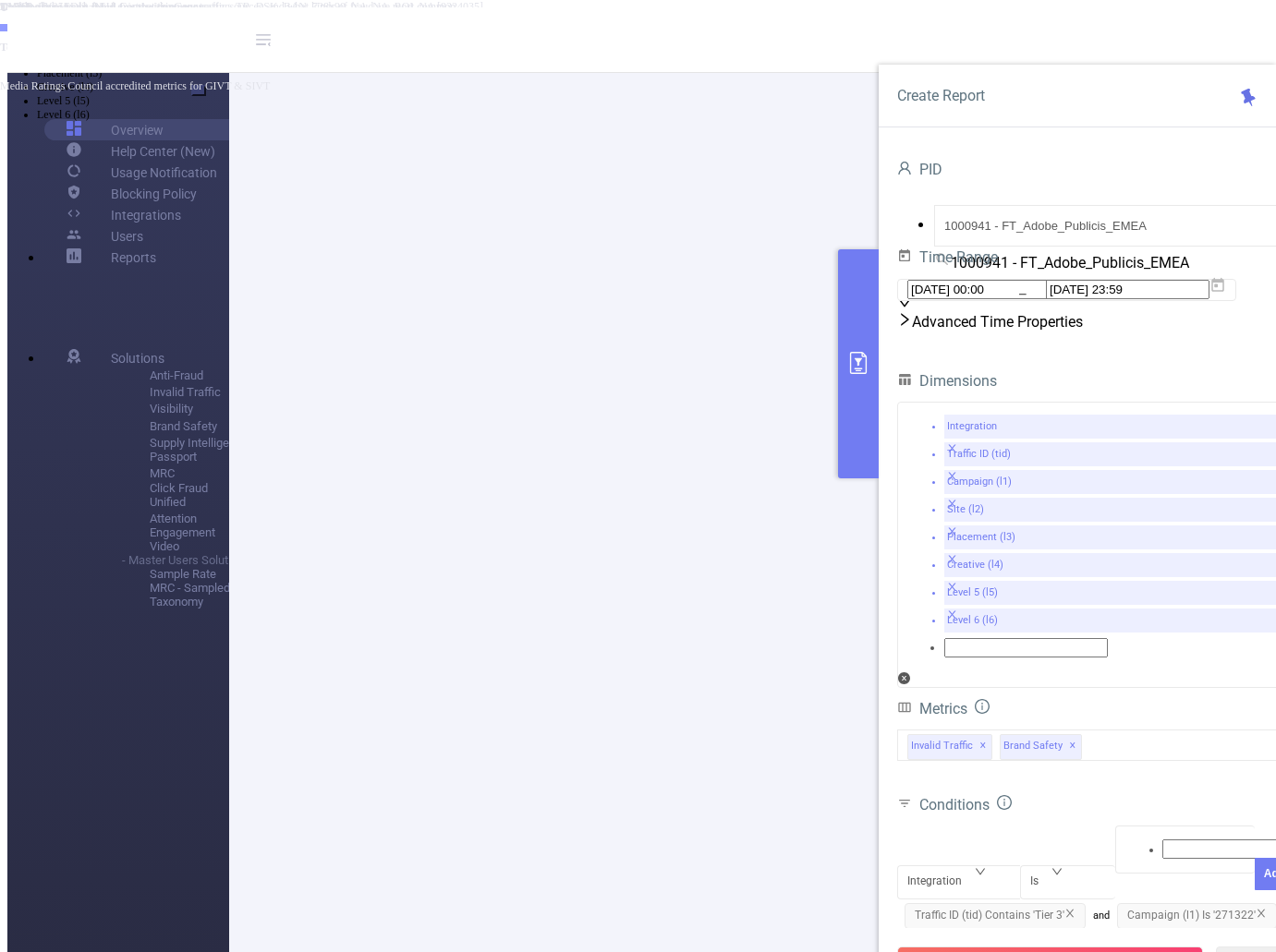
scroll to position [302, 0]
click at [1038, 946] on button "Run Report" at bounding box center [1050, 963] width 306 height 33
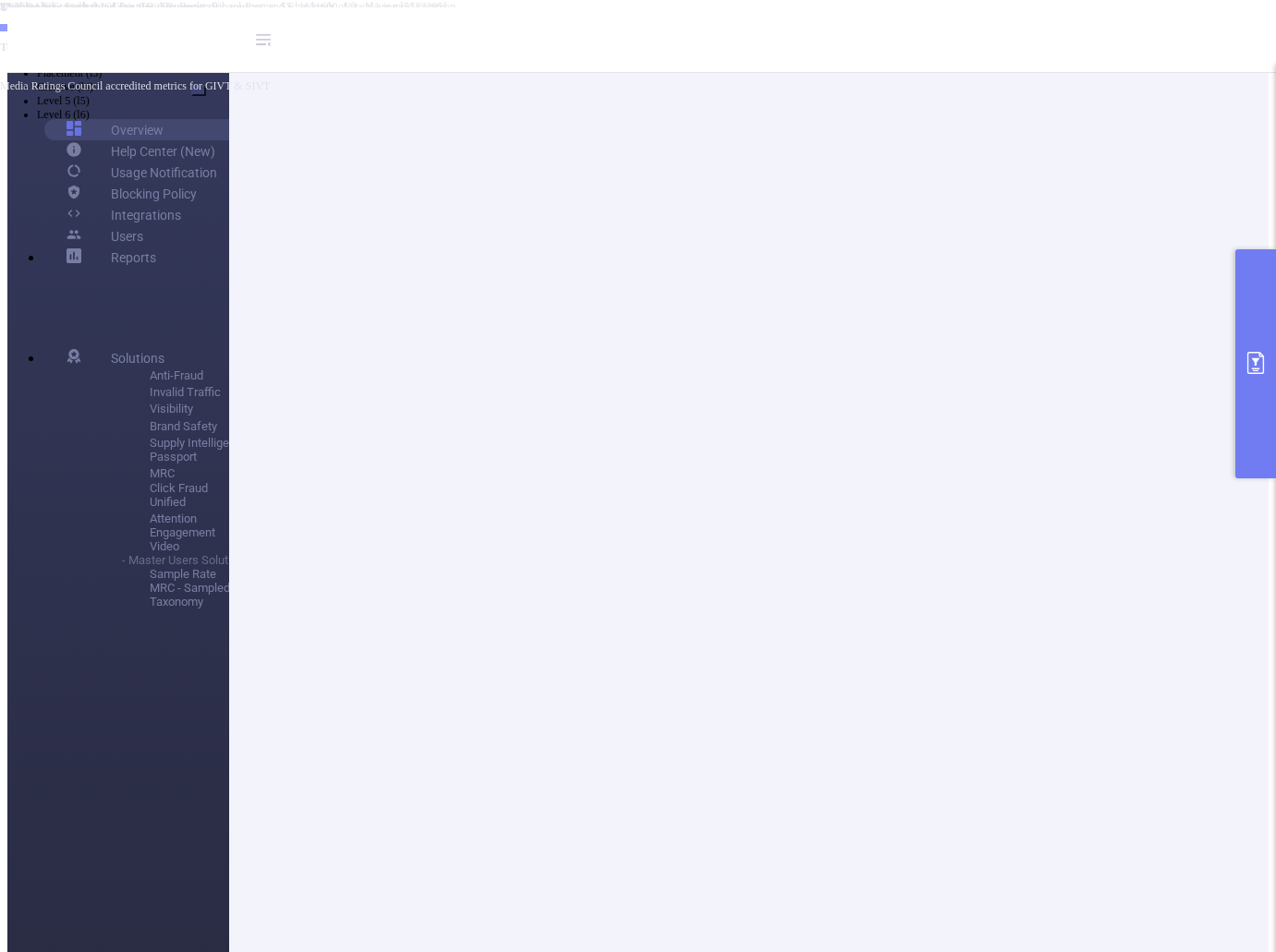
scroll to position [0, 0]
